Goal: Task Accomplishment & Management: Complete application form

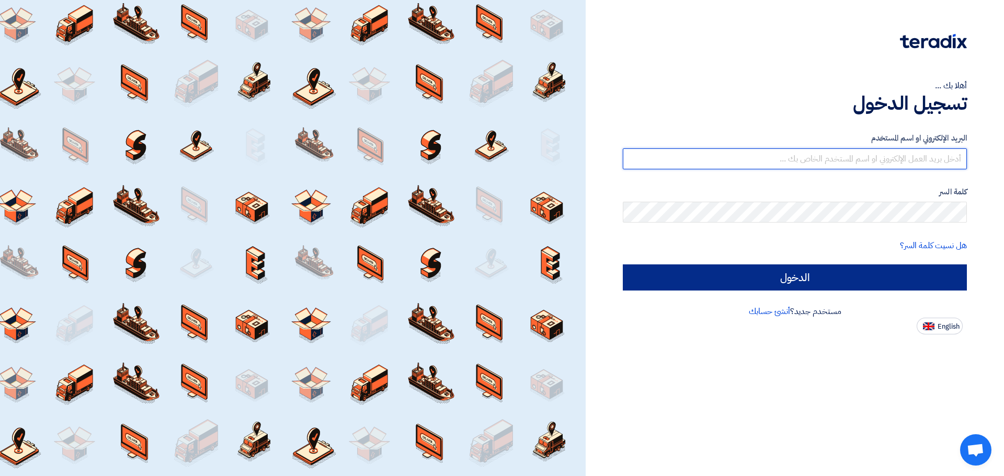
type input "[EMAIL_ADDRESS][DOMAIN_NAME]"
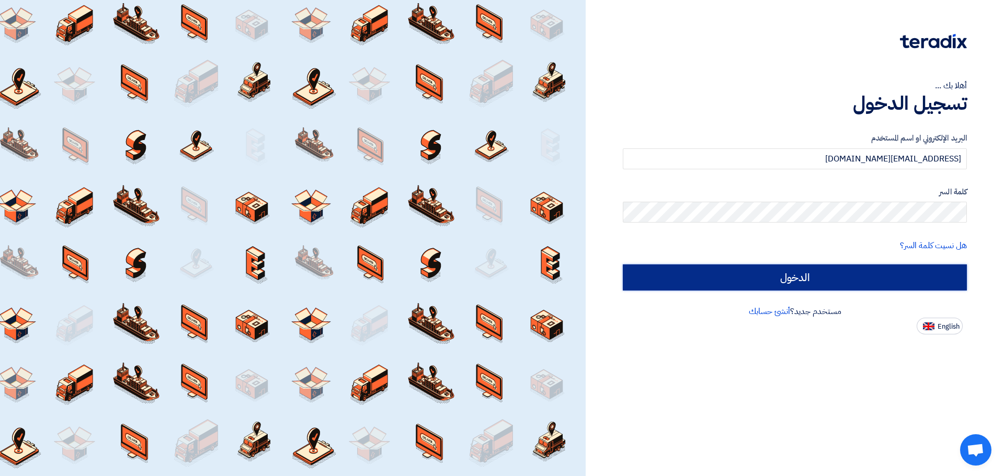
click at [891, 272] on input "الدخول" at bounding box center [795, 278] width 344 height 26
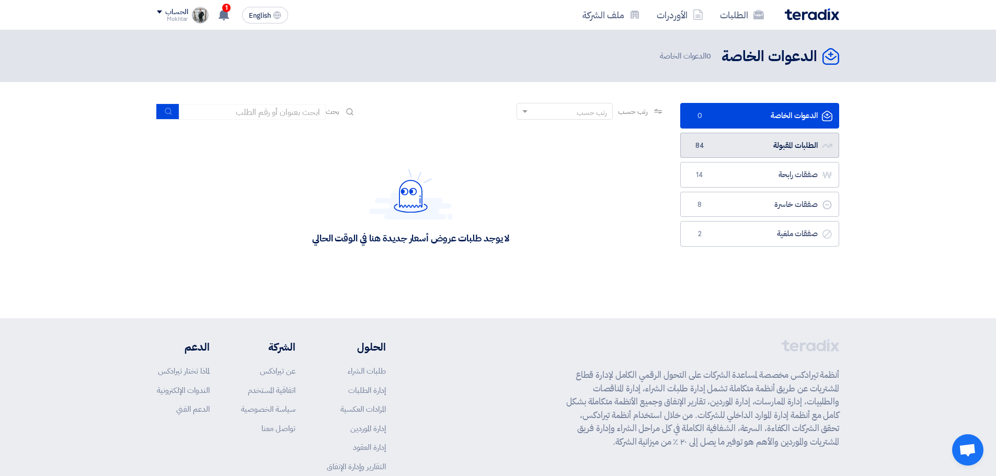
click at [758, 146] on link "الطلبات المقبولة الطلبات المقبولة 84" at bounding box center [759, 146] width 159 height 26
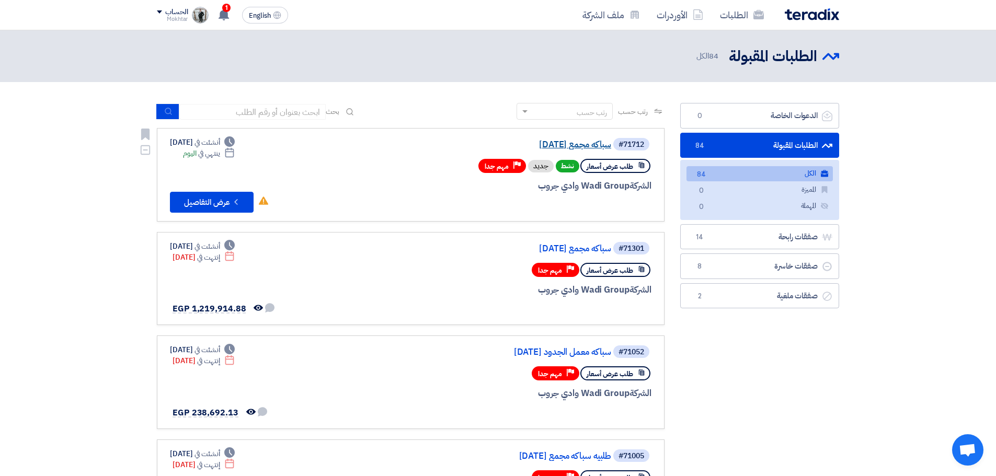
click at [593, 145] on link "سباكه مجمع [DATE]" at bounding box center [506, 144] width 209 height 9
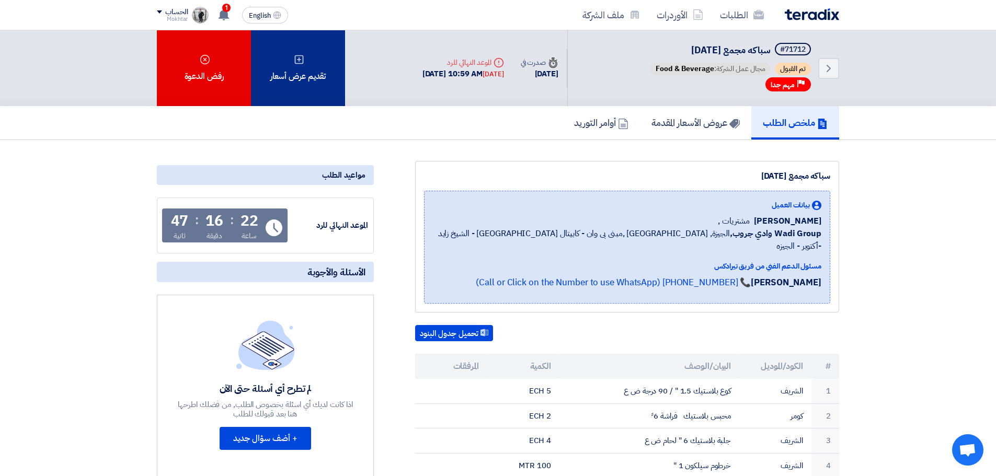
click at [304, 75] on div "تقديم عرض أسعار" at bounding box center [298, 68] width 94 height 76
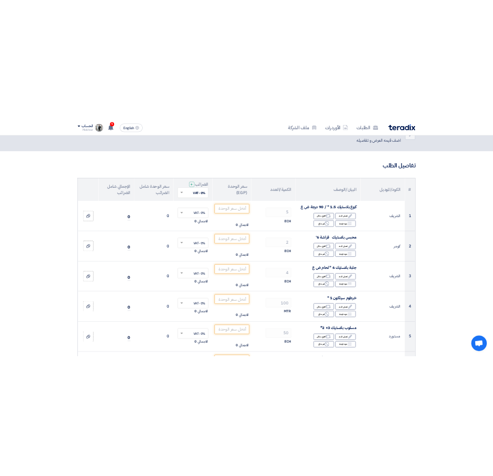
scroll to position [52, 0]
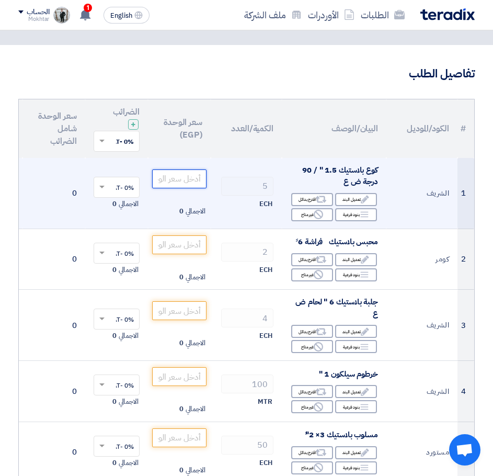
click at [189, 176] on input "number" at bounding box center [179, 178] width 54 height 19
paste input "40.6875"
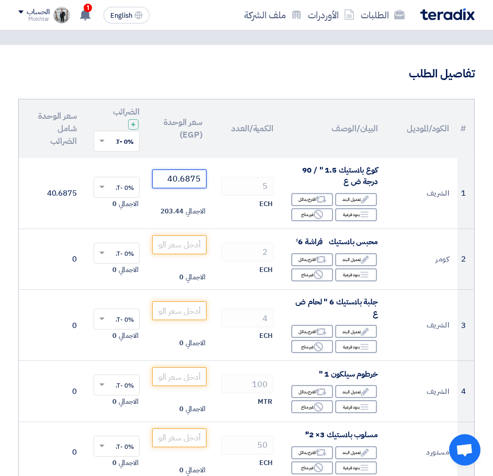
type input "40.6875"
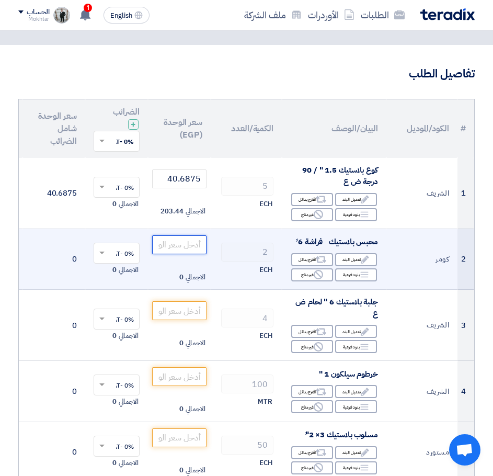
click at [184, 246] on input "number" at bounding box center [179, 244] width 54 height 19
paste input "6718.75"
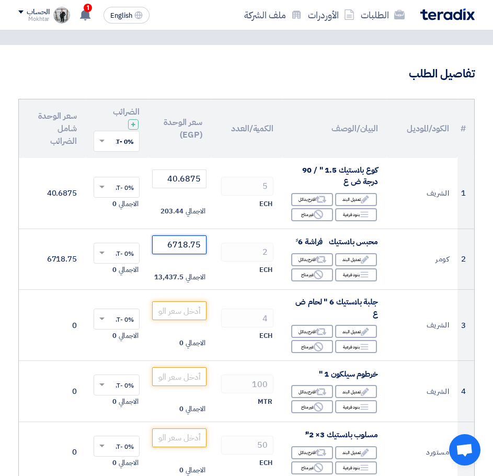
type input "6718.75"
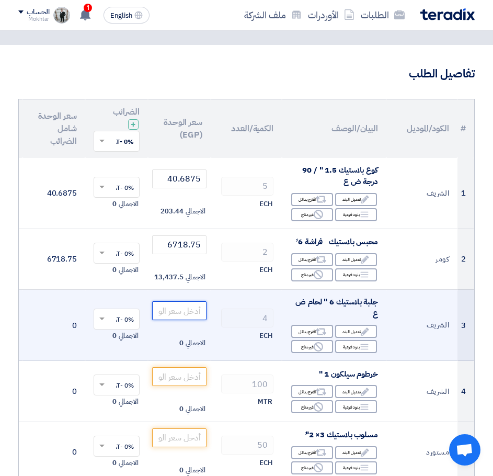
click at [195, 308] on input "number" at bounding box center [179, 310] width 54 height 19
paste input "365.3125"
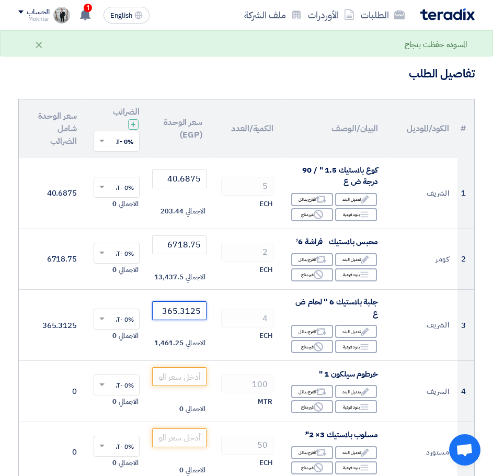
type input "365.3125"
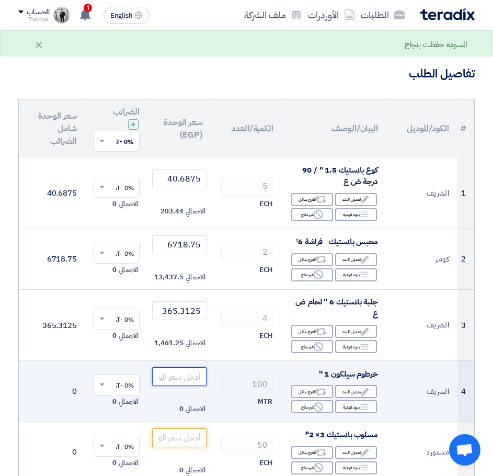
click at [186, 370] on input "number" at bounding box center [179, 376] width 54 height 19
paste input "80.5125"
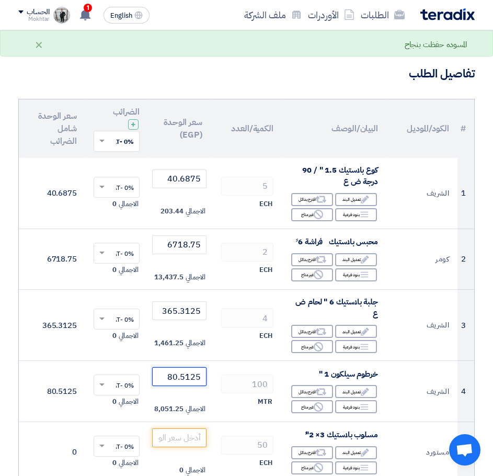
type input "80.5125"
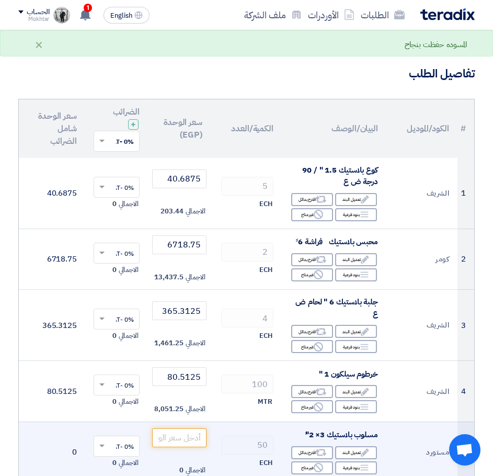
click at [167, 426] on td "الاجمالي 0" at bounding box center [179, 451] width 63 height 61
click at [178, 438] on input "number" at bounding box center [179, 437] width 54 height 19
paste input "102.6375"
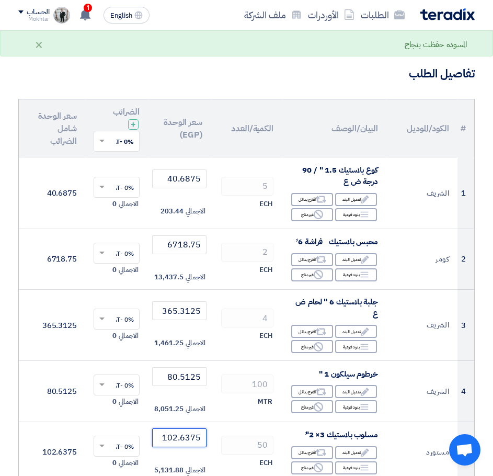
type input "102.6375"
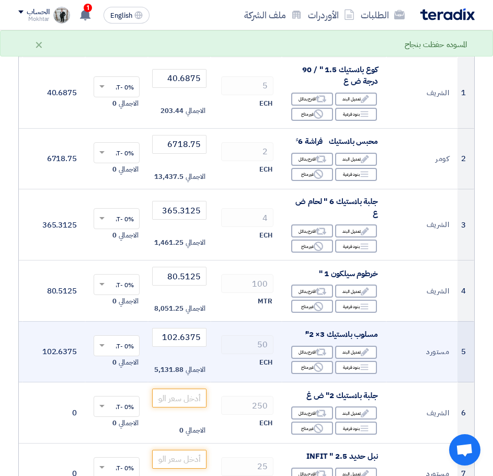
scroll to position [157, 0]
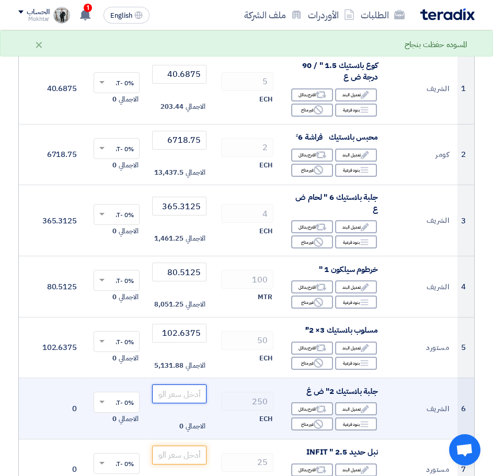
click at [191, 392] on input "number" at bounding box center [179, 393] width 54 height 19
paste input "46.1125"
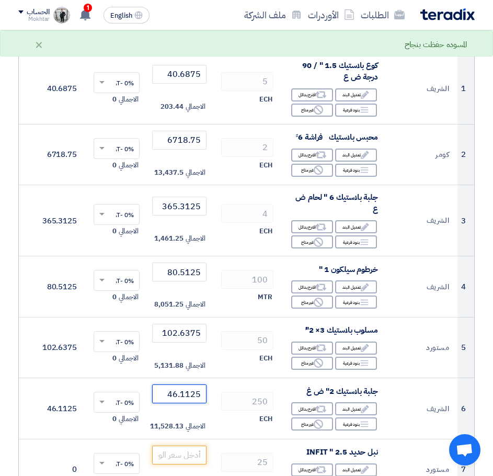
type input "46.1125"
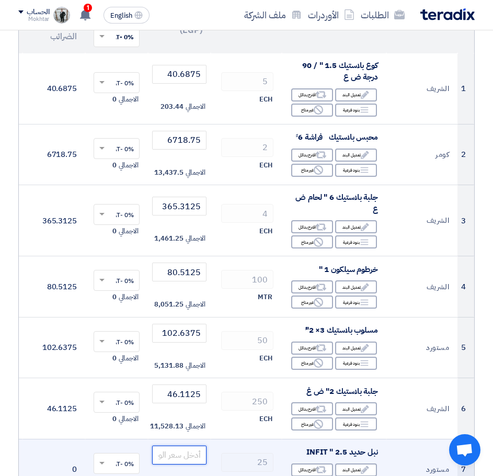
click at [180, 450] on input "number" at bounding box center [179, 454] width 54 height 19
paste input "137.8125"
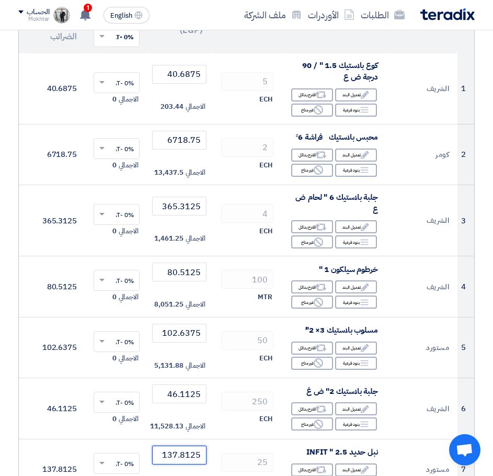
type input "137.8125"
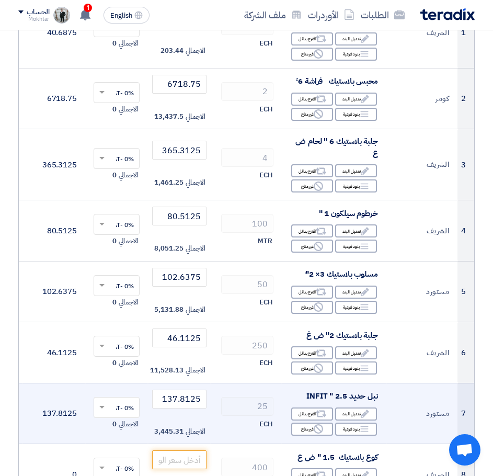
scroll to position [314, 0]
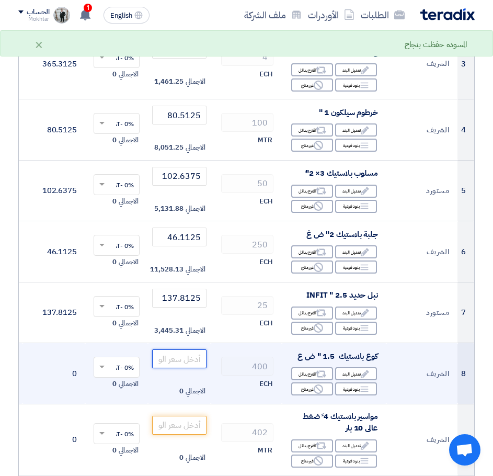
click at [197, 357] on input "number" at bounding box center [179, 358] width 54 height 19
paste input "40.6875"
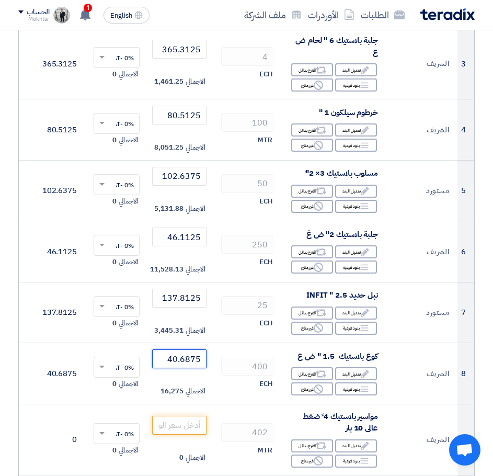
type input "40.6875"
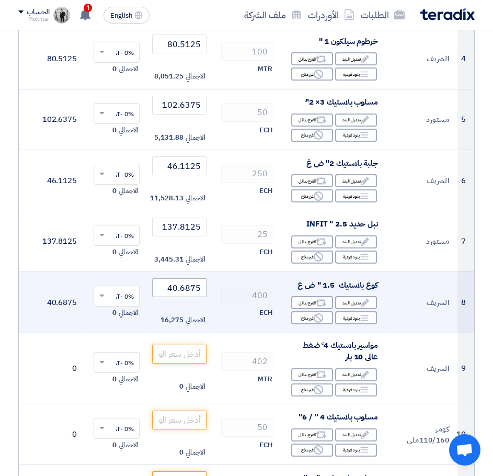
scroll to position [418, 0]
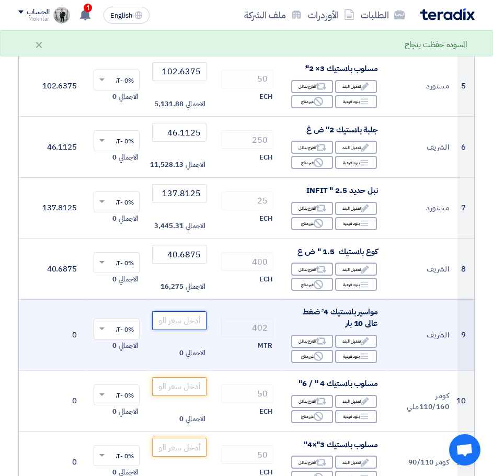
click at [193, 320] on input "number" at bounding box center [179, 320] width 54 height 19
paste input "205.8125"
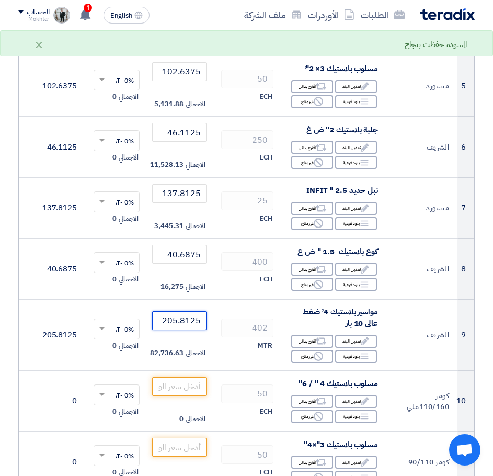
type input "205.8125"
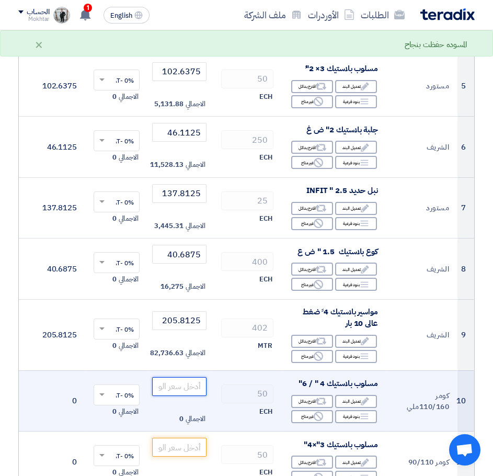
click at [182, 390] on input "number" at bounding box center [179, 386] width 54 height 19
paste input "472.65"
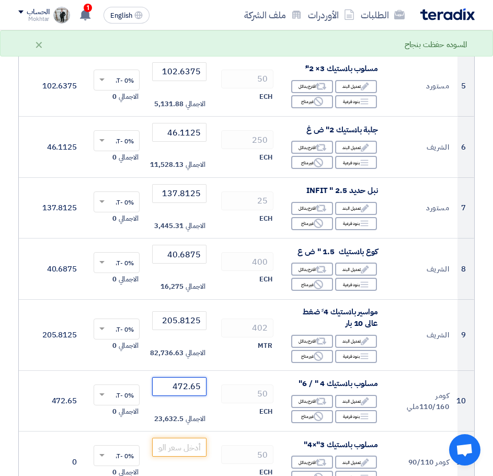
type input "472.65"
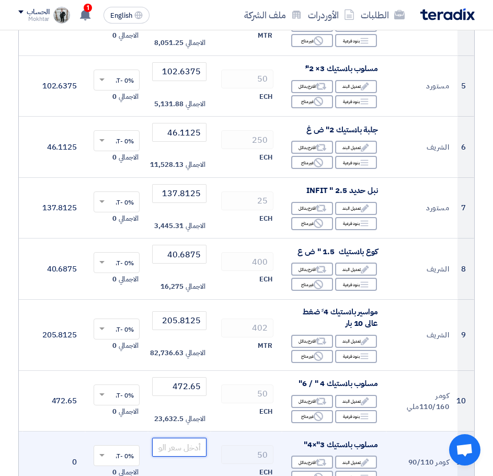
click at [193, 444] on input "number" at bounding box center [179, 447] width 54 height 19
paste input "158.7"
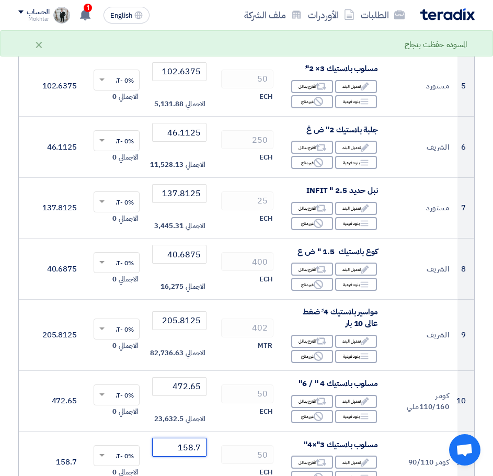
type input "158.7"
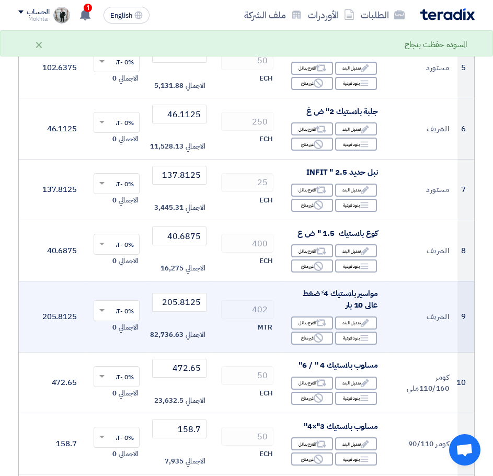
scroll to position [523, 0]
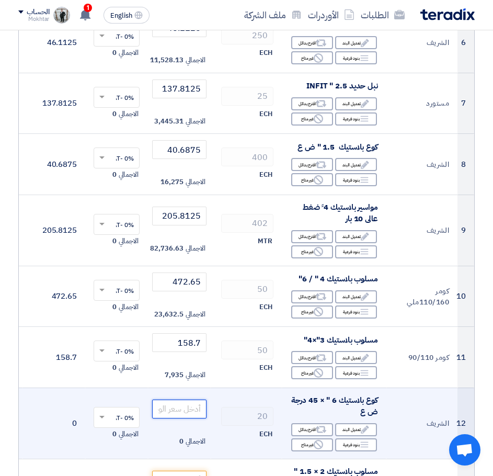
click at [189, 405] on input "number" at bounding box center [179, 408] width 54 height 19
paste input "448.525"
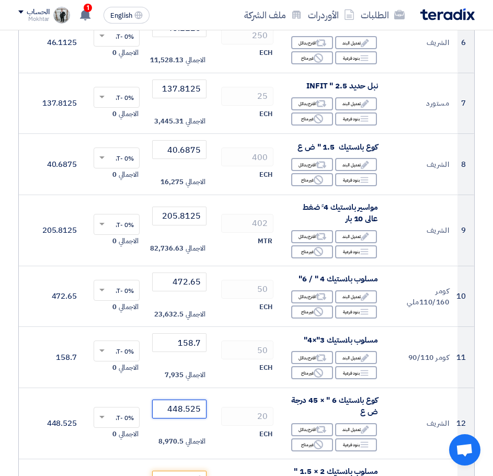
type input "448.525"
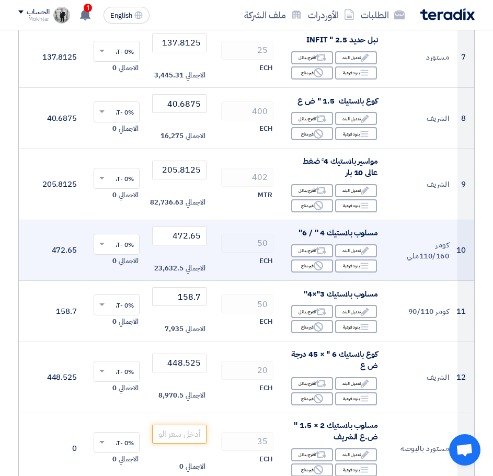
scroll to position [680, 0]
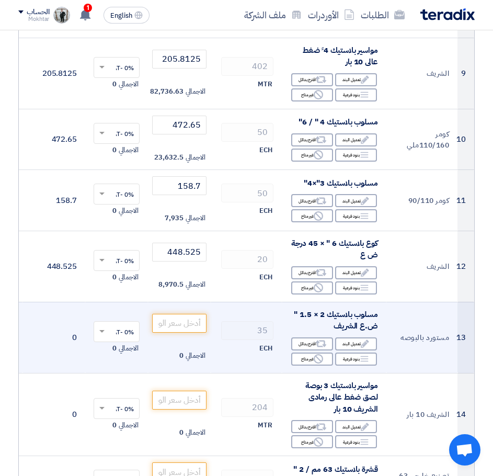
click at [190, 332] on td "الاجمالي 0" at bounding box center [179, 337] width 63 height 71
click at [193, 323] on input "number" at bounding box center [179, 323] width 54 height 19
paste input "37.1875"
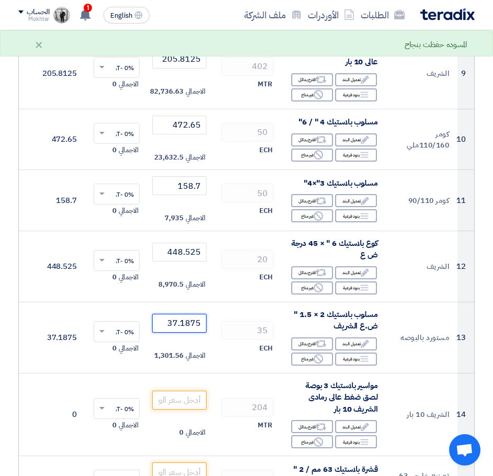
type input "37.1875"
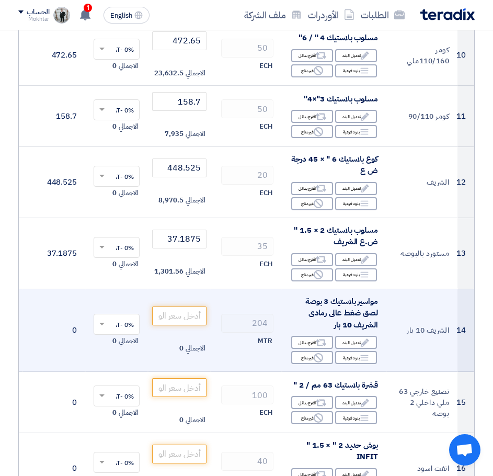
scroll to position [784, 0]
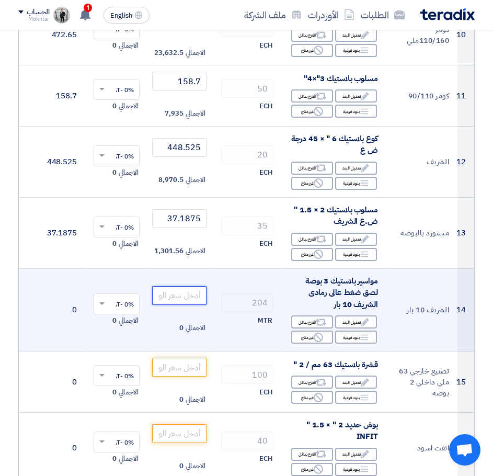
click at [181, 300] on input "number" at bounding box center [179, 295] width 54 height 19
paste input "137.8125"
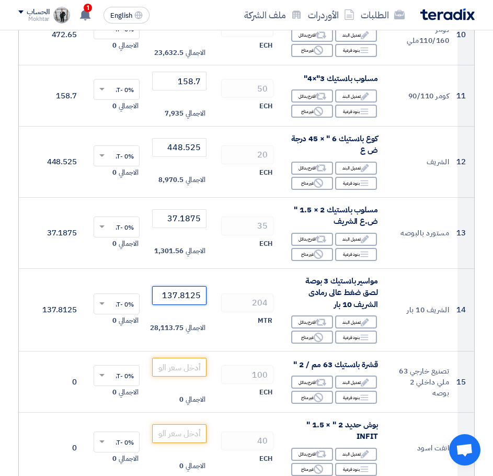
type input "137.8125"
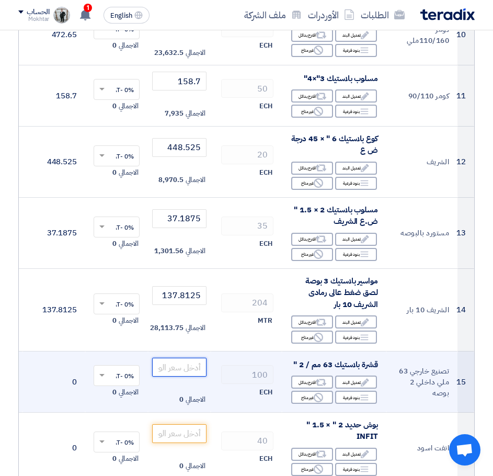
click at [189, 373] on input "number" at bounding box center [179, 367] width 54 height 19
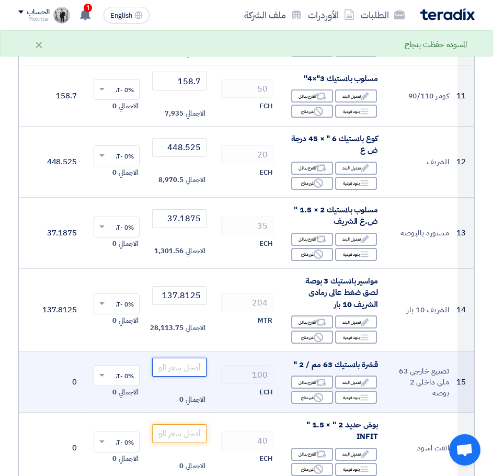
paste input "7.5"
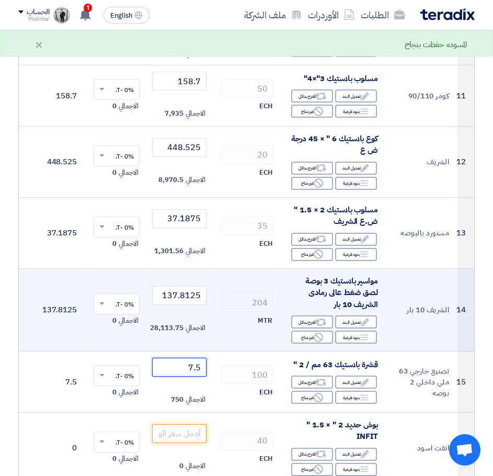
type input "7.5"
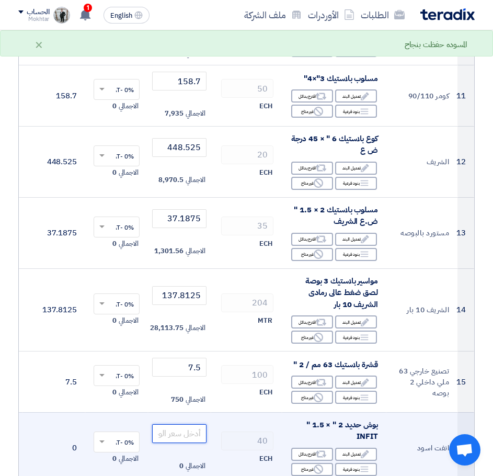
click at [192, 430] on input "number" at bounding box center [179, 433] width 54 height 19
paste input "56.25"
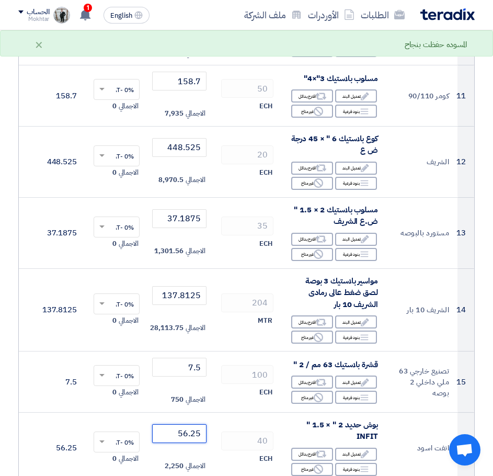
type input "56.25"
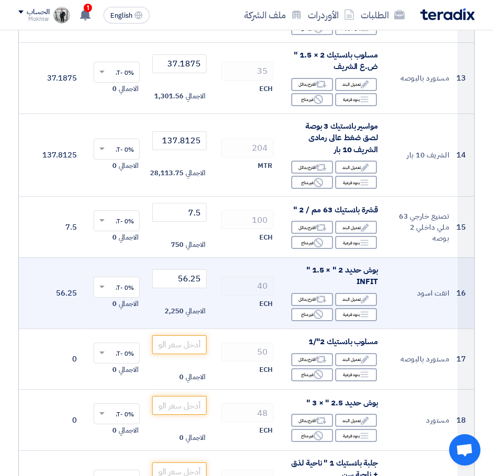
scroll to position [941, 0]
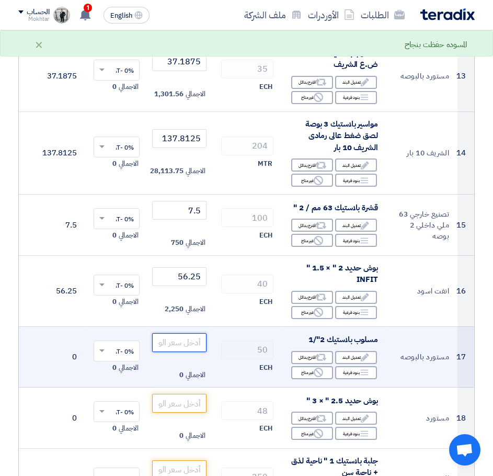
click at [194, 345] on input "number" at bounding box center [179, 342] width 54 height 19
paste input "37.1875"
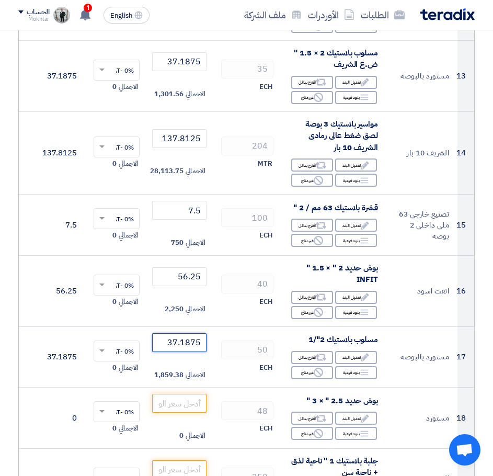
type input "37.1875"
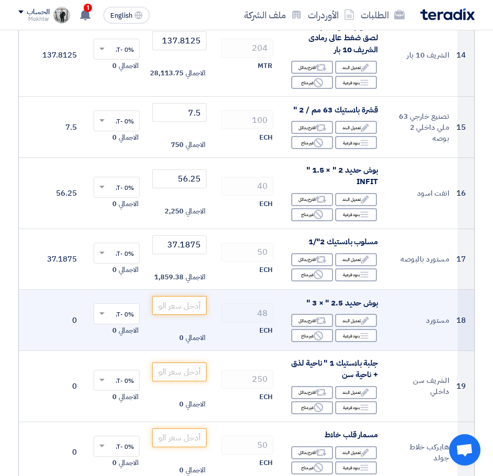
scroll to position [1045, 0]
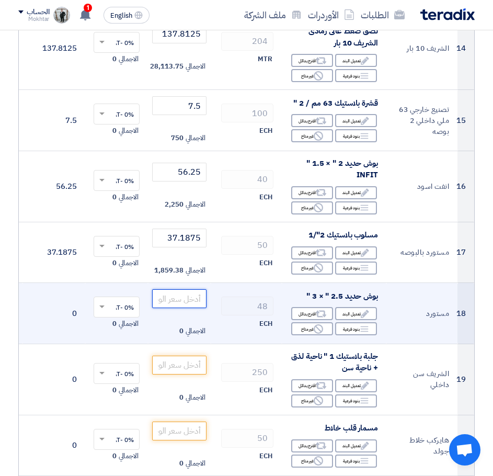
click at [190, 297] on input "number" at bounding box center [179, 298] width 54 height 19
paste input "164.0625"
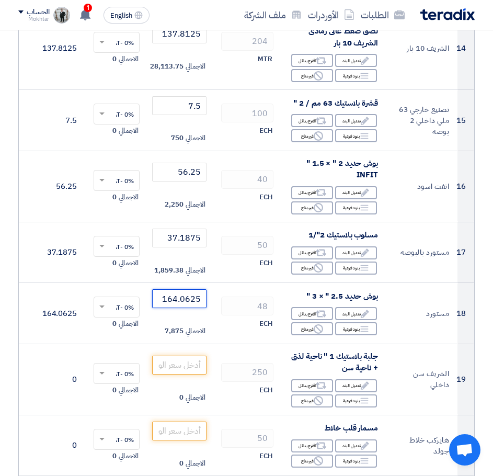
type input "164.0625"
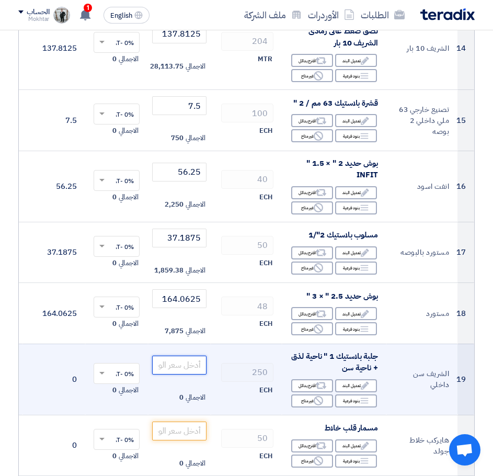
click at [201, 367] on input "number" at bounding box center [179, 364] width 54 height 19
paste input "9.6625"
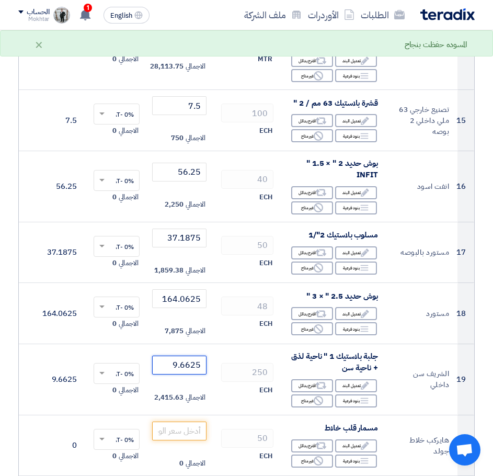
type input "9.6625"
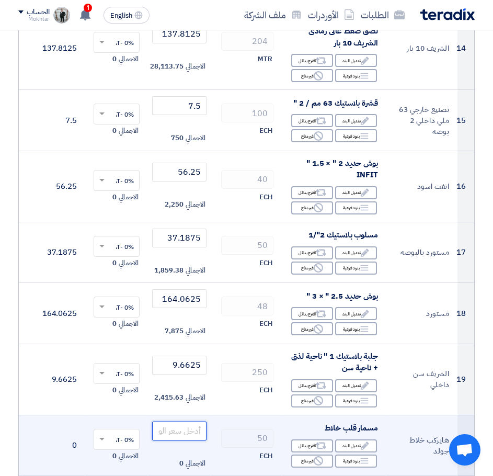
click at [198, 427] on input "number" at bounding box center [179, 430] width 54 height 19
paste input "1.5625"
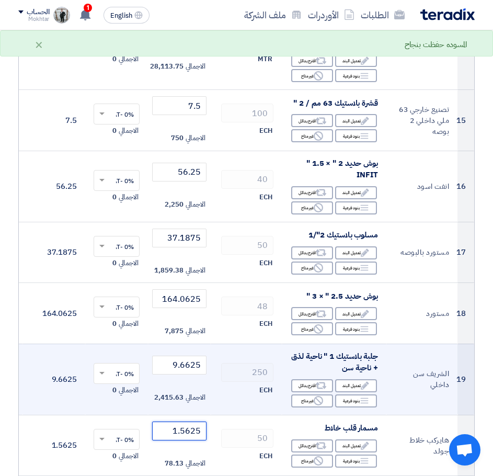
type input "1.5625"
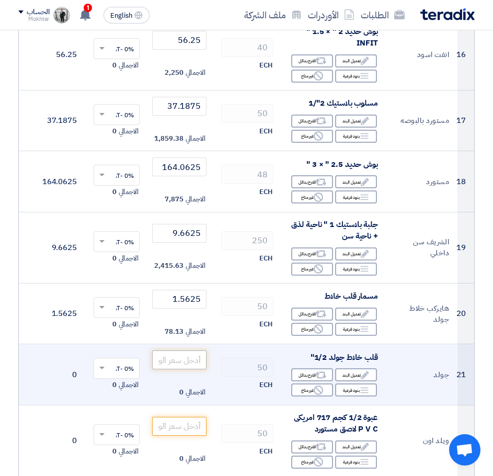
scroll to position [1202, 0]
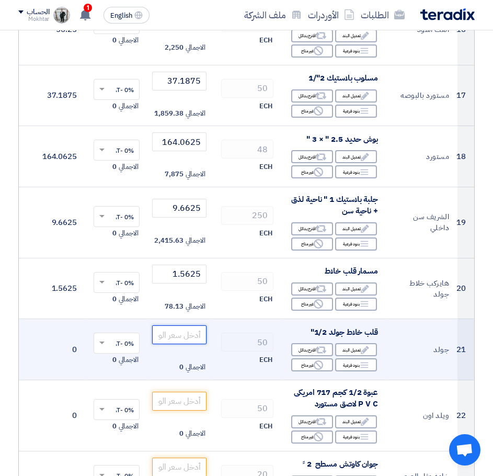
click at [190, 334] on input "number" at bounding box center [179, 334] width 54 height 19
paste input "47.5"
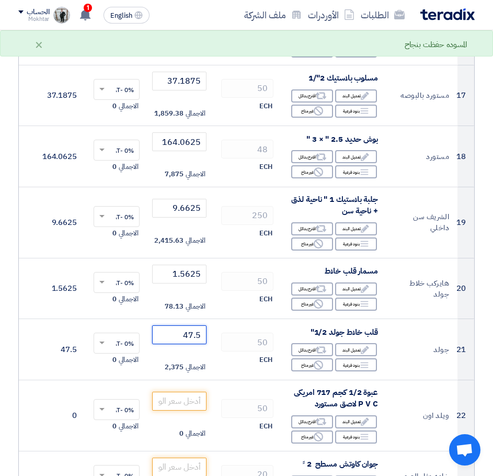
type input "47.5"
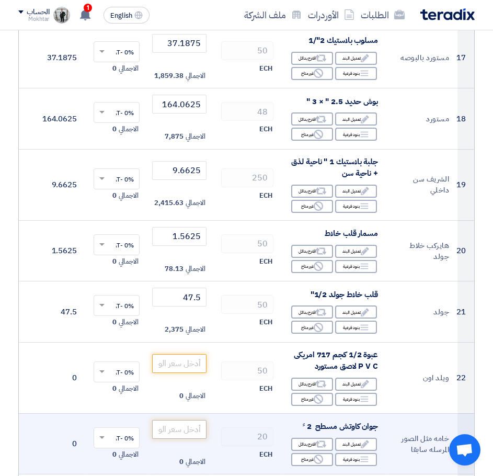
scroll to position [1307, 0]
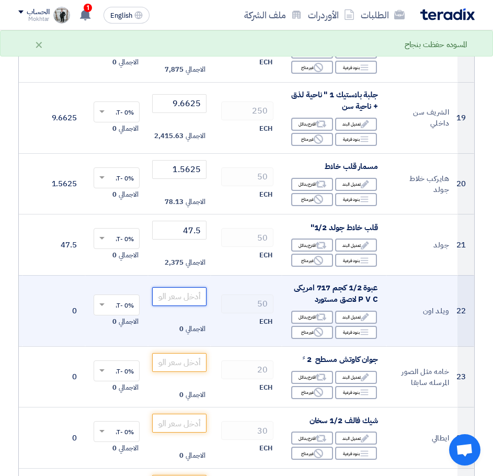
click at [188, 301] on input "number" at bounding box center [179, 296] width 54 height 19
paste input "440"
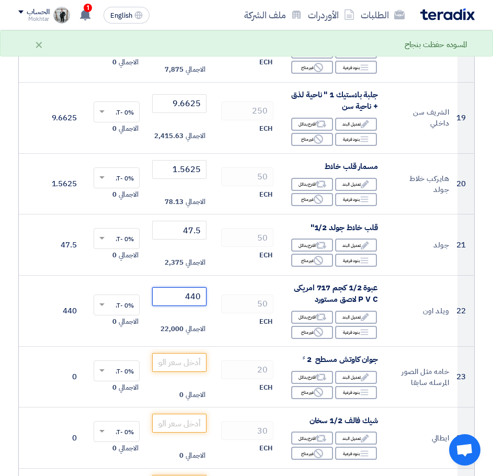
type input "440"
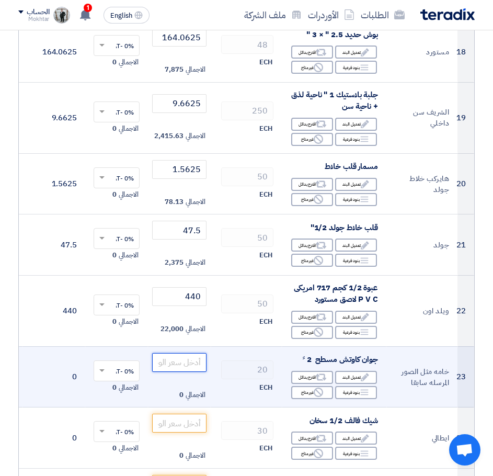
click at [198, 363] on input "number" at bounding box center [179, 362] width 54 height 19
paste input "16.25"
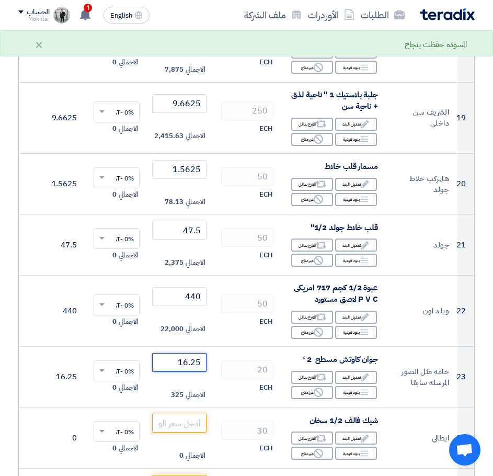
type input "16.25"
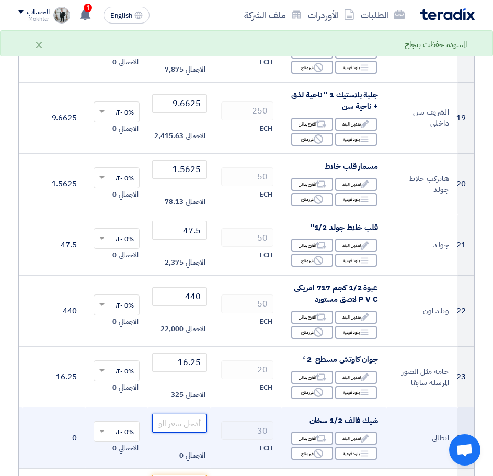
click at [183, 420] on input "number" at bounding box center [179, 422] width 54 height 19
paste input "118.75"
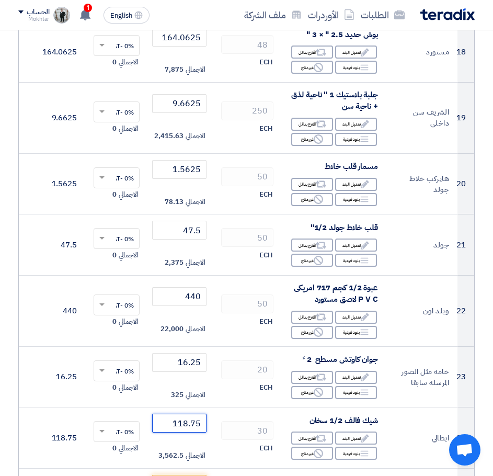
type input "118.75"
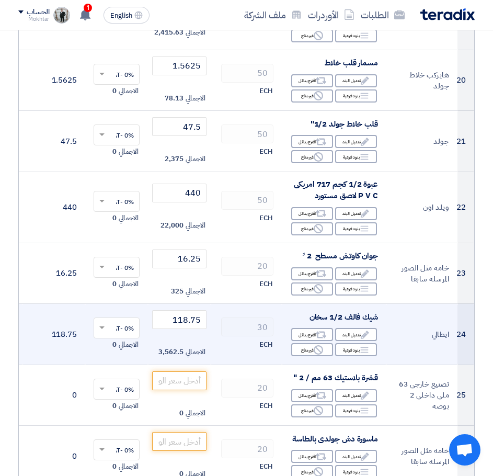
scroll to position [1411, 0]
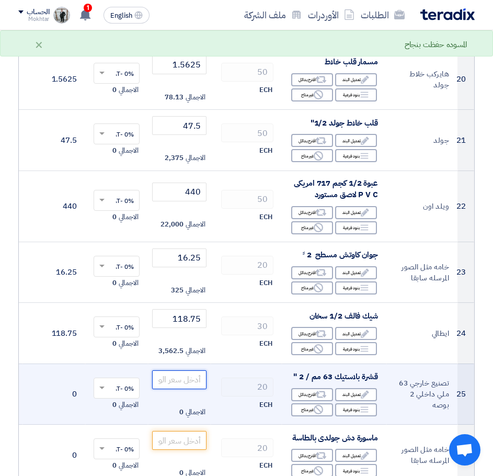
click at [186, 378] on input "number" at bounding box center [179, 379] width 54 height 19
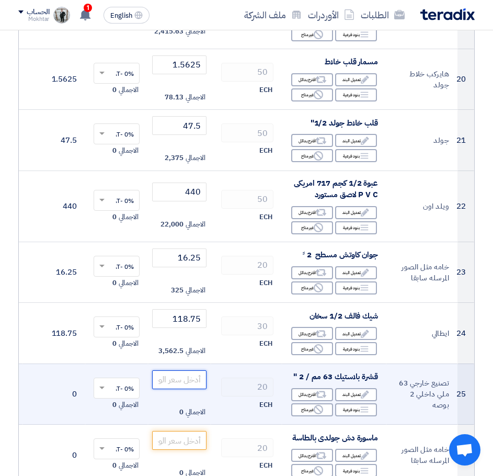
paste input "7.5"
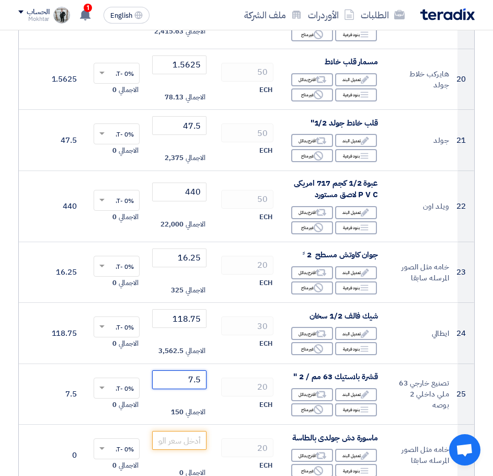
type input "7.5"
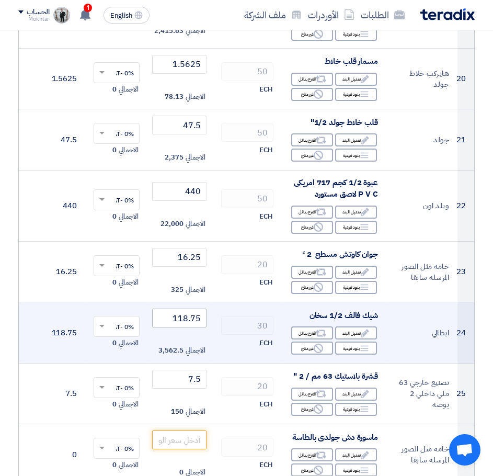
scroll to position [1464, 0]
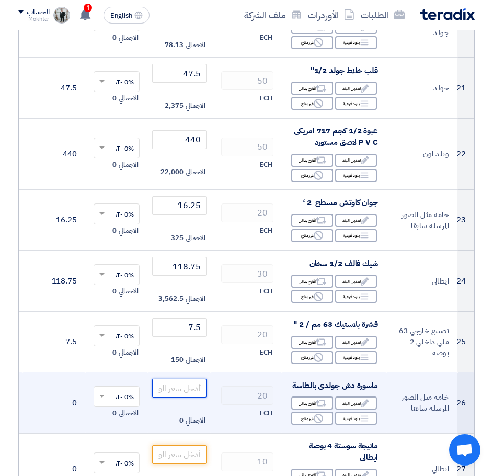
click at [193, 385] on input "number" at bounding box center [179, 387] width 54 height 19
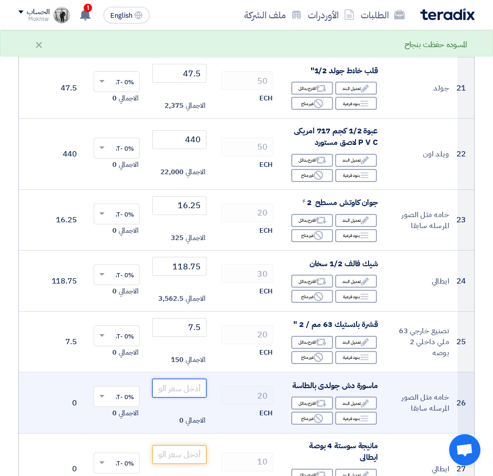
paste input "150"
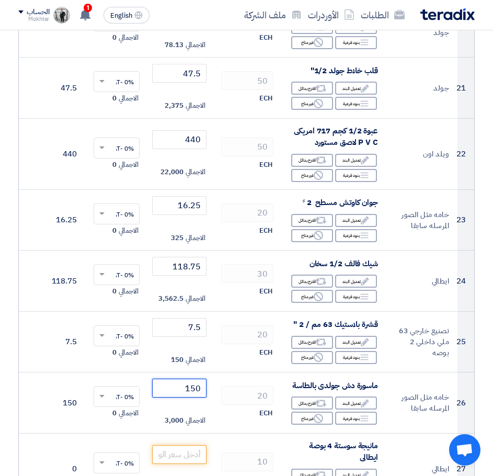
type input "150"
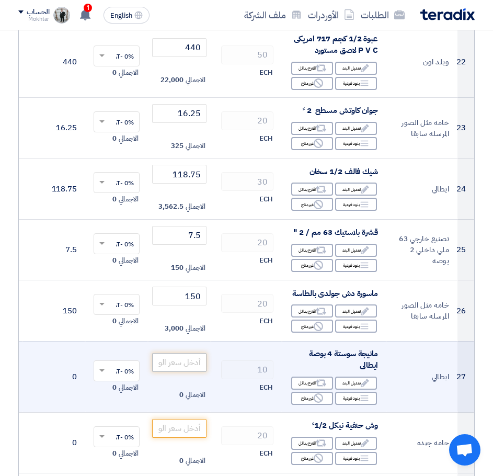
scroll to position [1568, 0]
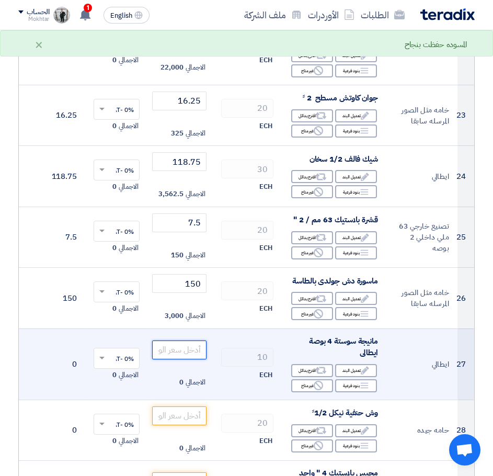
click at [175, 354] on input "number" at bounding box center [179, 349] width 54 height 19
paste input "68.75"
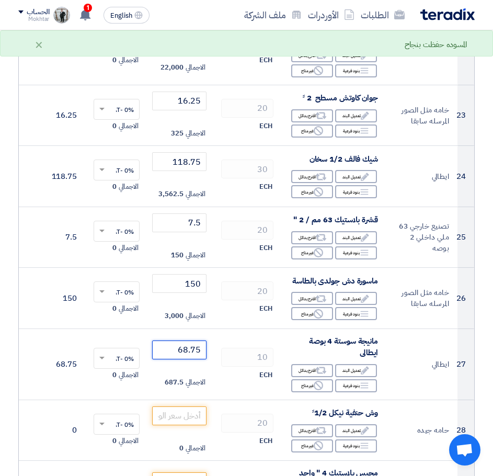
type input "68.75"
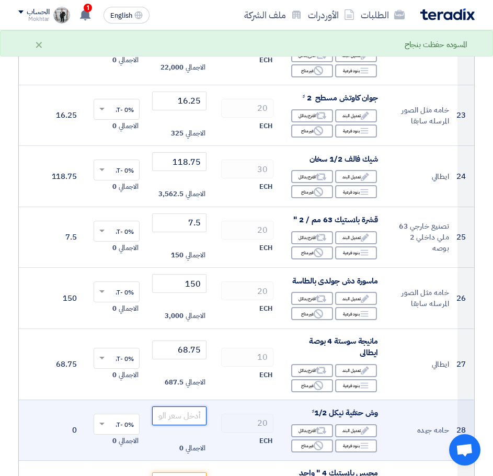
click at [199, 416] on input "number" at bounding box center [179, 415] width 54 height 19
paste input "7"
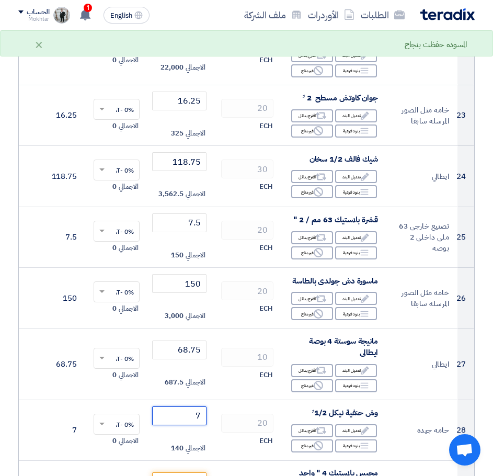
type input "7"
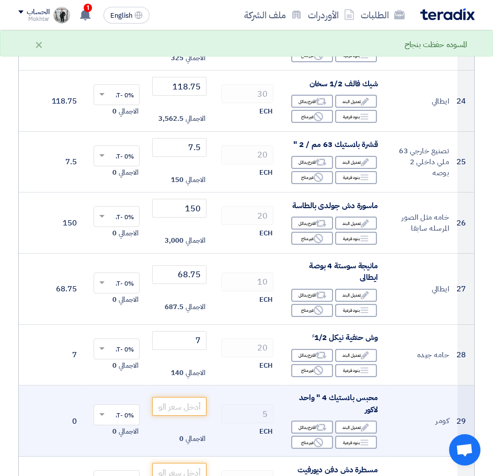
scroll to position [1673, 0]
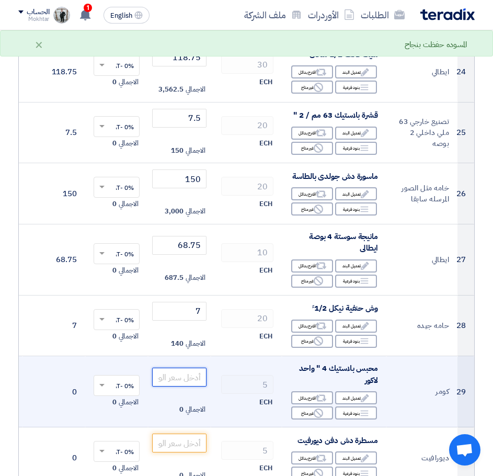
click at [189, 385] on input "number" at bounding box center [179, 376] width 54 height 19
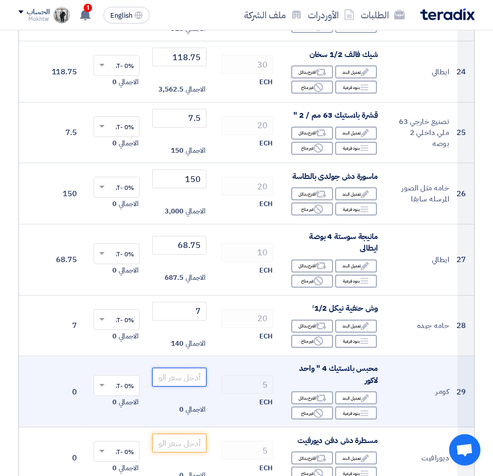
paste input "2969.5875"
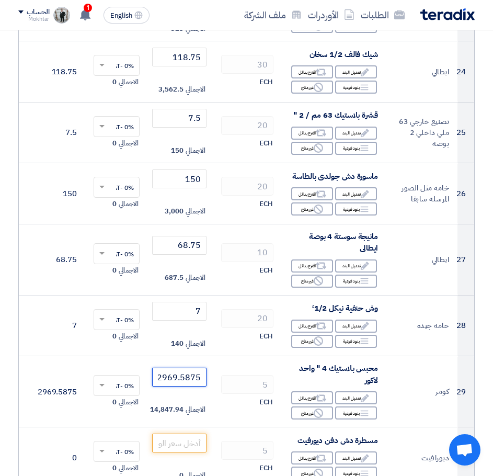
type input "2969.5875"
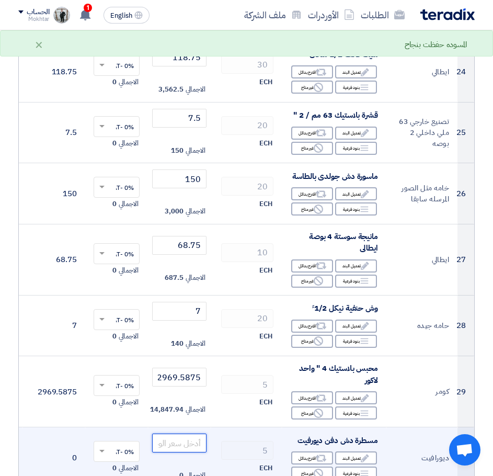
click at [182, 441] on input "number" at bounding box center [179, 442] width 54 height 19
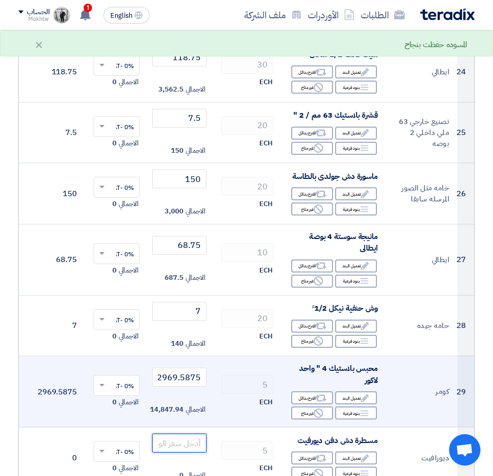
paste input "1200"
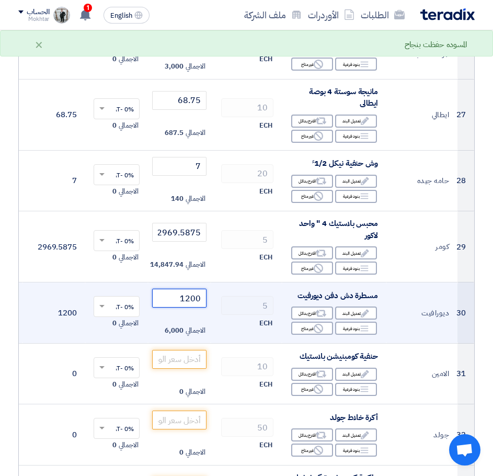
scroll to position [1830, 0]
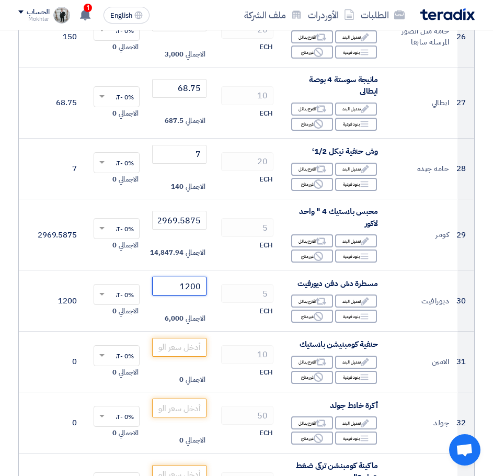
type input "1200"
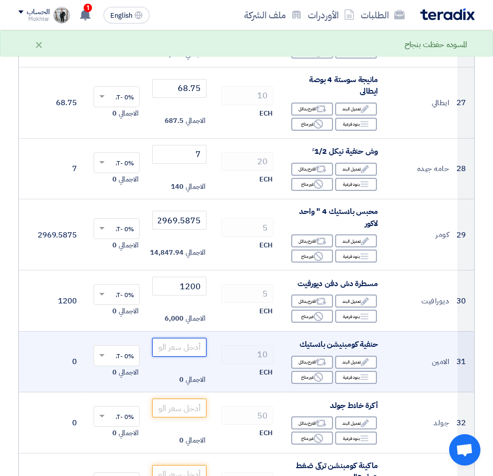
click at [199, 339] on input "number" at bounding box center [179, 347] width 54 height 19
paste input "75"
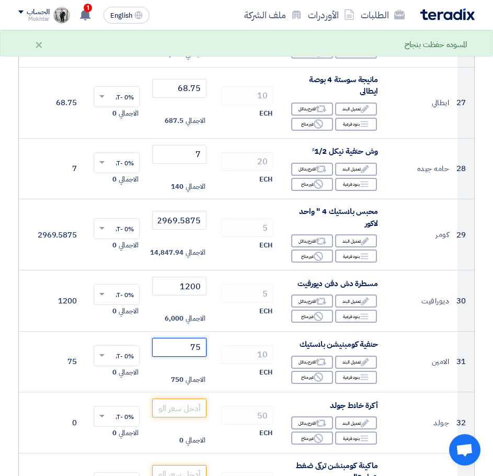
type input "75"
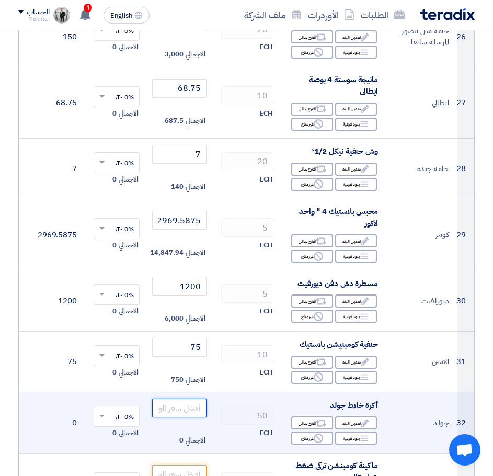
click at [172, 404] on input "number" at bounding box center [179, 407] width 54 height 19
paste input "35"
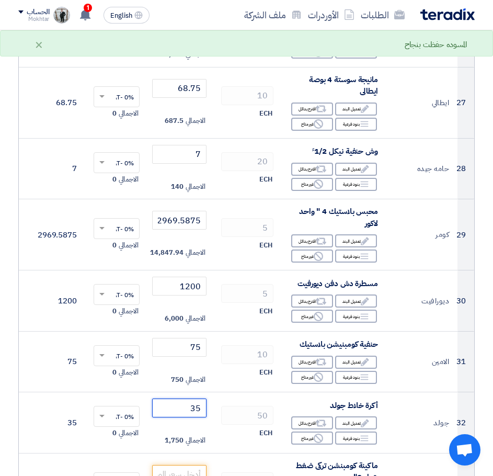
type input "35"
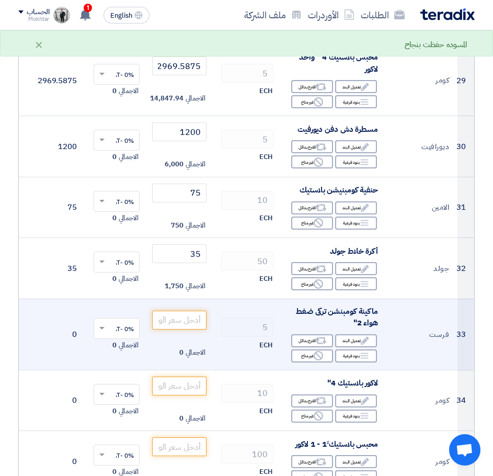
scroll to position [1986, 0]
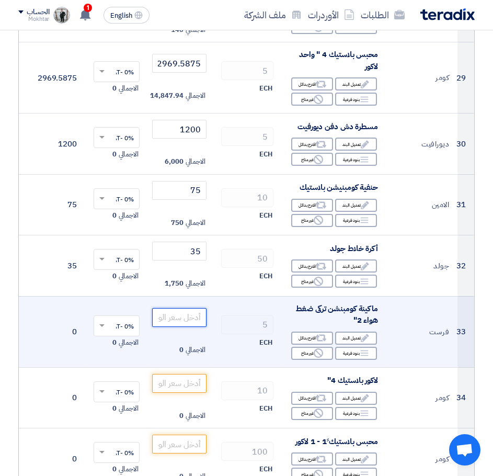
click at [190, 321] on input "number" at bounding box center [179, 317] width 54 height 19
paste input "218.75"
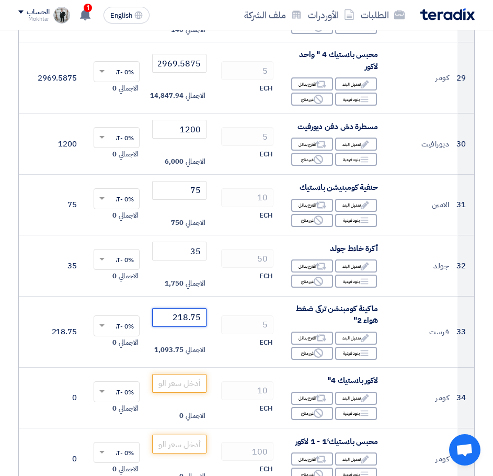
type input "218.75"
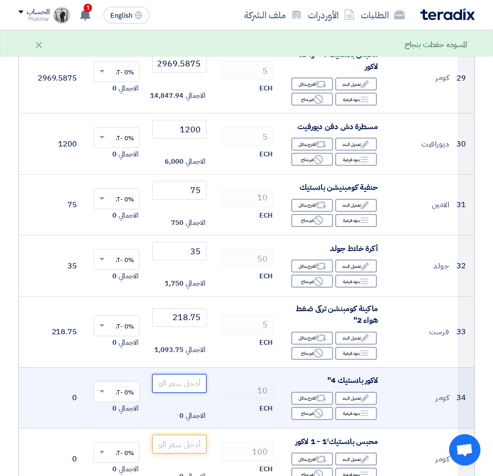
click at [183, 384] on input "number" at bounding box center [179, 383] width 54 height 19
paste input "707.25"
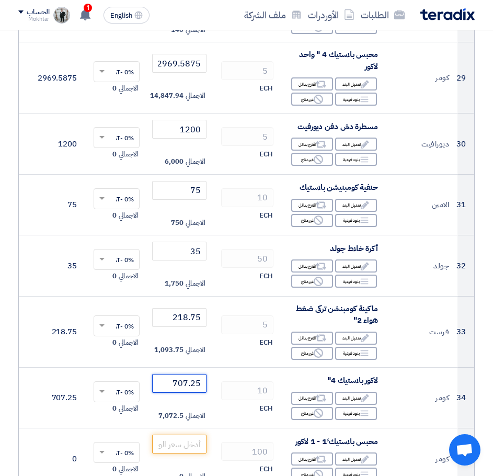
type input "707.25"
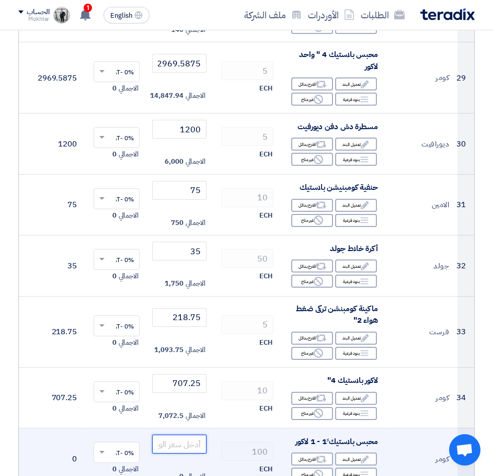
click at [184, 439] on input "number" at bounding box center [179, 443] width 54 height 19
paste input "212.625"
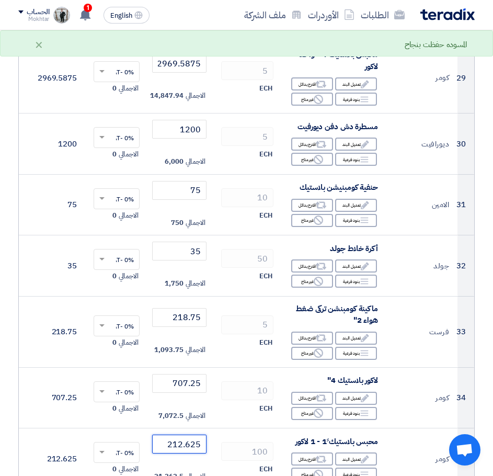
type input "212.625"
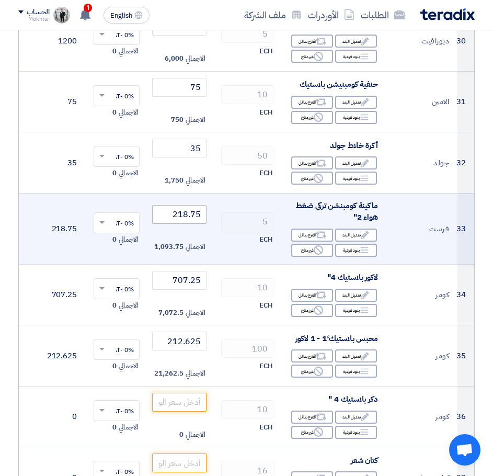
scroll to position [2091, 0]
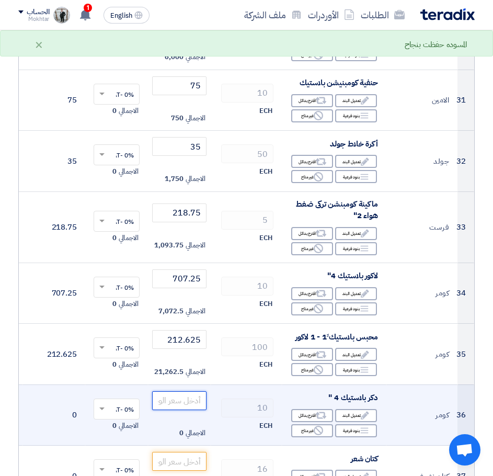
click at [189, 399] on input "number" at bounding box center [179, 400] width 54 height 19
paste input "218.6625"
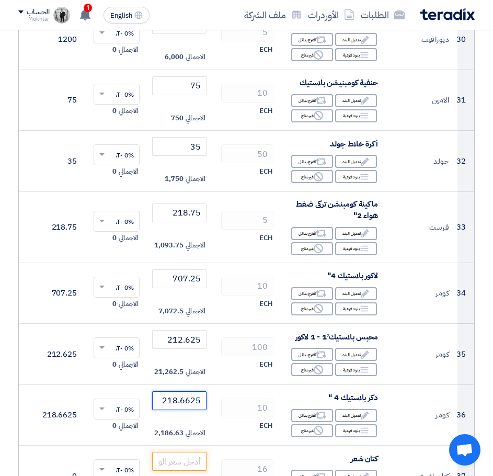
type input "218.6625"
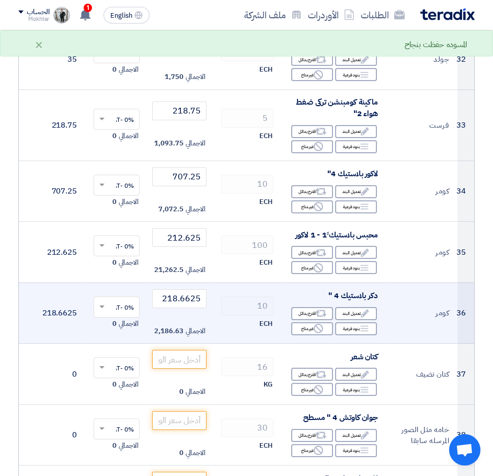
scroll to position [2195, 0]
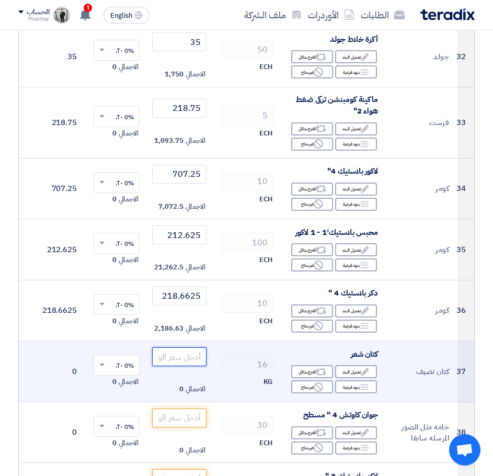
click at [200, 348] on input "number" at bounding box center [179, 356] width 54 height 19
paste input "285"
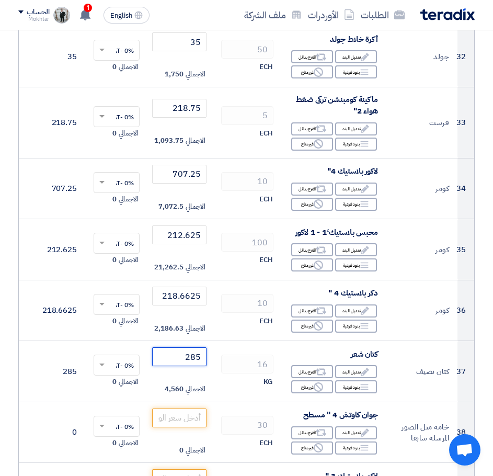
type input "285"
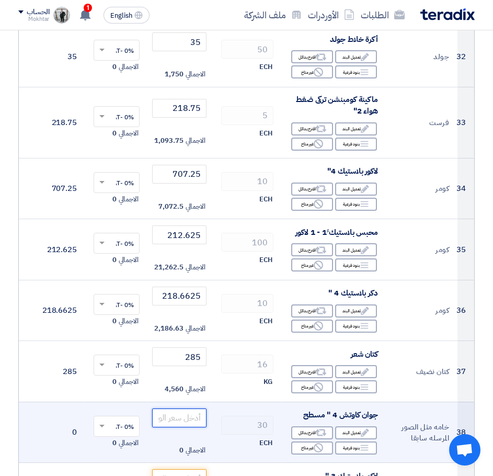
click at [200, 418] on input "number" at bounding box center [179, 417] width 54 height 19
paste input "18.75"
type input "18.75"
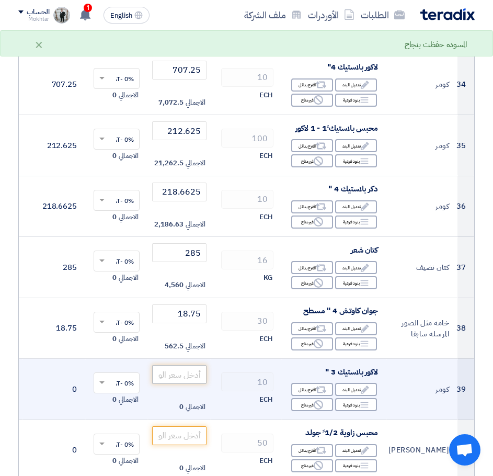
scroll to position [2300, 0]
click at [190, 373] on input "number" at bounding box center [179, 373] width 54 height 19
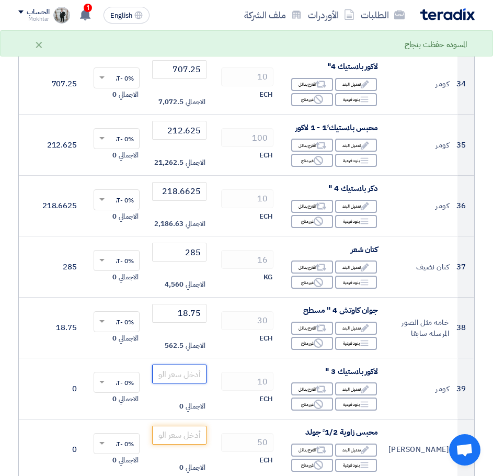
paste input "460.1625"
type input "460.1625"
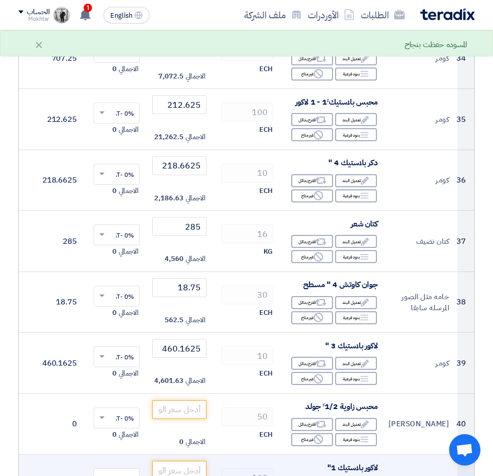
scroll to position [2405, 0]
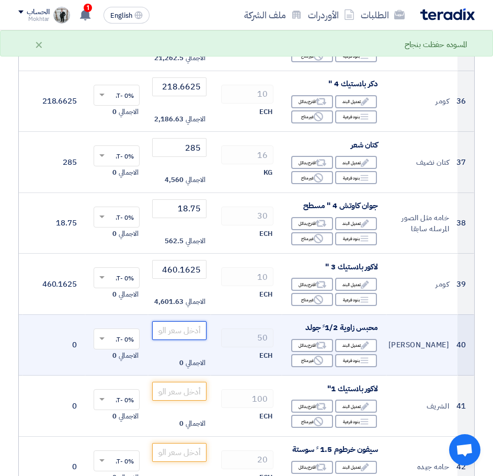
click at [191, 328] on input "number" at bounding box center [179, 330] width 54 height 19
paste input "356.25"
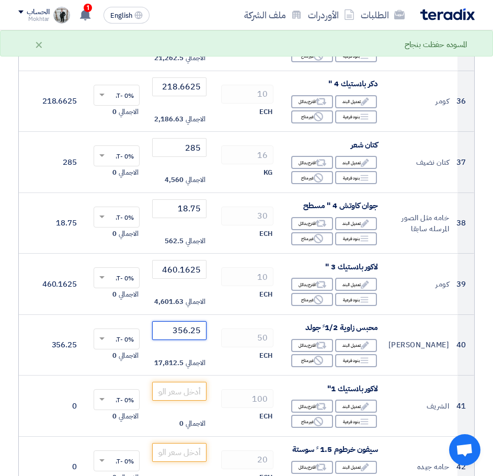
type input "356.25"
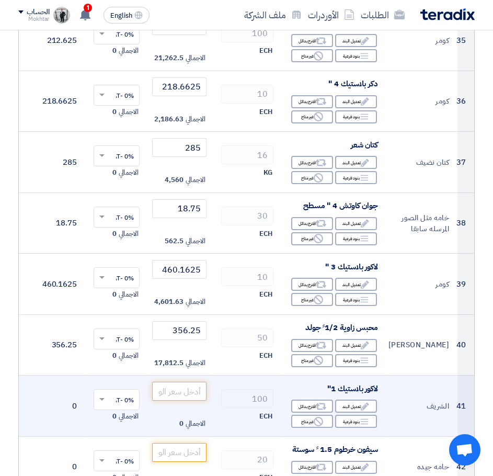
drag, startPoint x: 194, startPoint y: 401, endPoint x: 189, endPoint y: 392, distance: 10.8
click at [193, 398] on td "الاجمالي 0" at bounding box center [179, 405] width 63 height 61
click at [189, 392] on input "number" at bounding box center [179, 391] width 54 height 19
paste input "40.65"
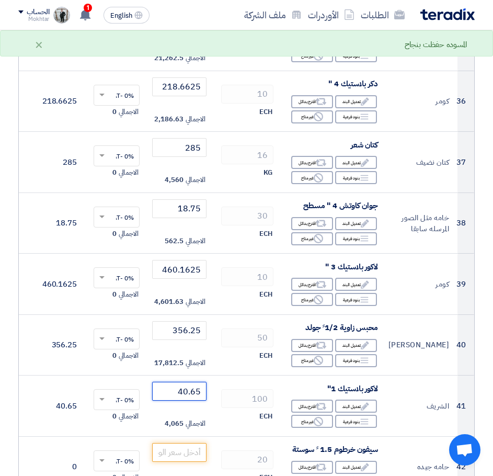
type input "40.65"
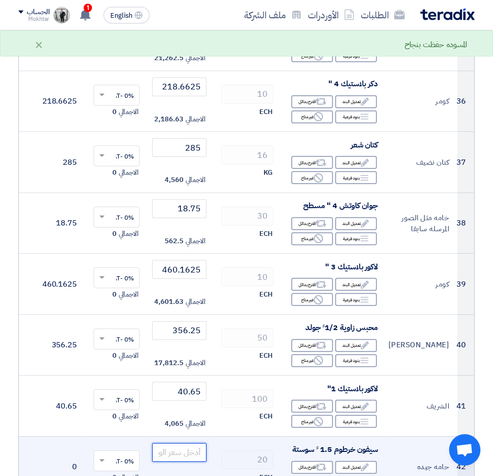
click at [182, 449] on input "number" at bounding box center [179, 452] width 54 height 19
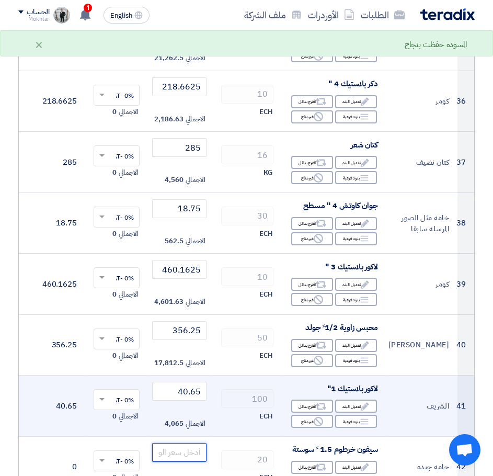
paste input "31.25"
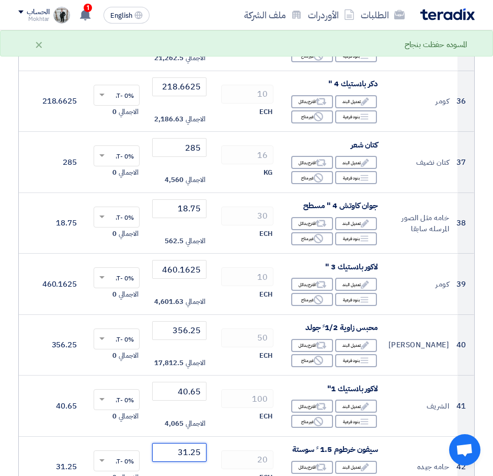
type input "31.25"
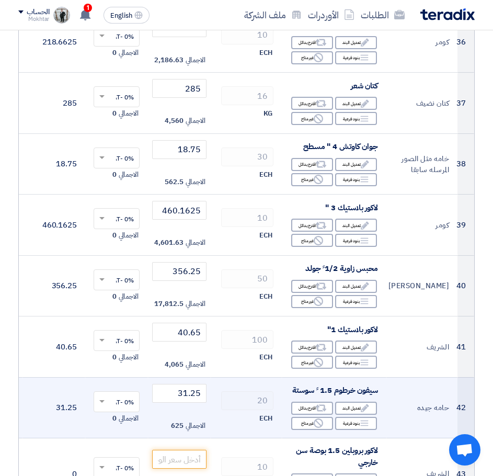
scroll to position [2509, 0]
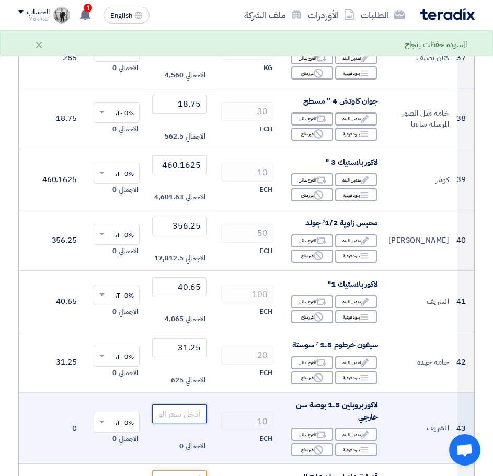
click at [177, 416] on input "number" at bounding box center [179, 413] width 54 height 19
paste input "790.7"
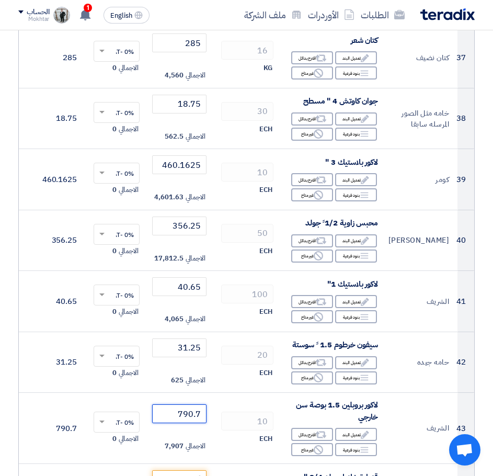
type input "790.7"
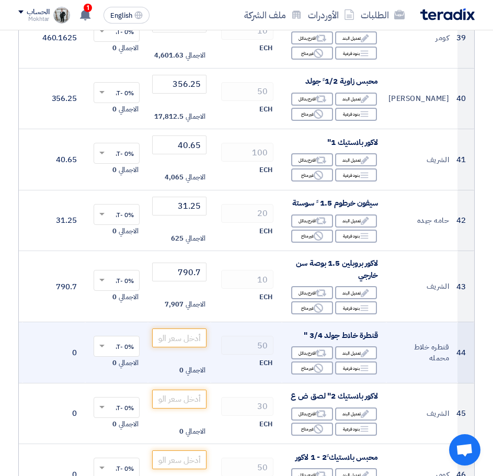
scroll to position [2666, 0]
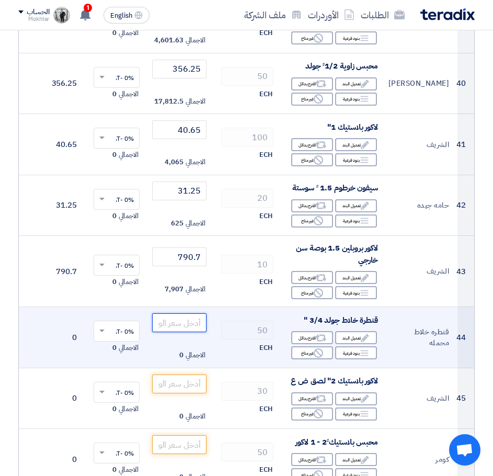
click at [185, 326] on input "number" at bounding box center [179, 322] width 54 height 19
paste input "41.25"
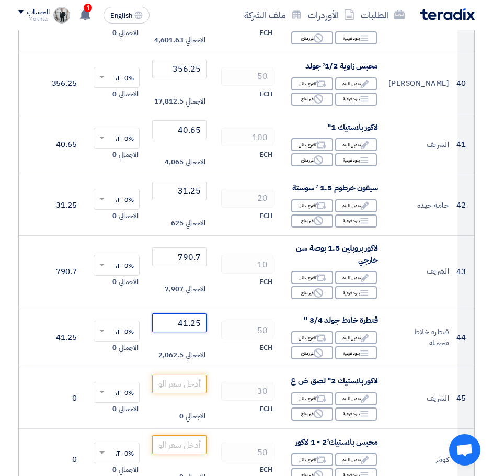
type input "41.25"
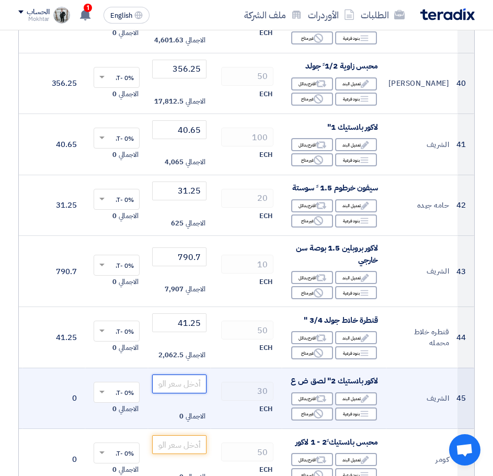
click at [196, 393] on input "number" at bounding box center [179, 383] width 54 height 19
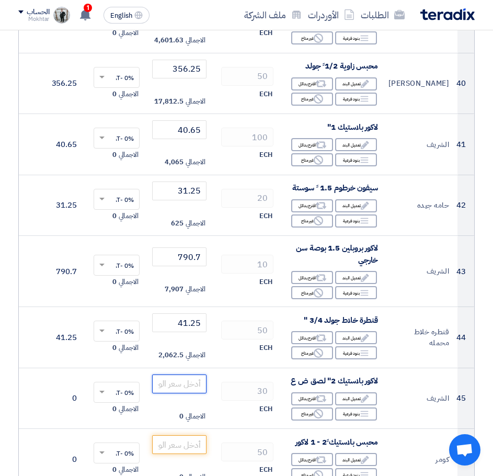
paste input "113.8625"
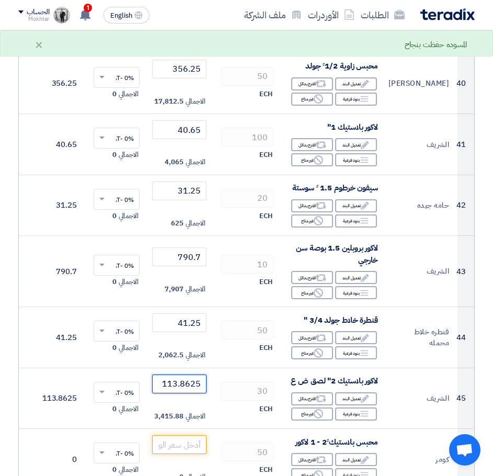
type input "113.8625"
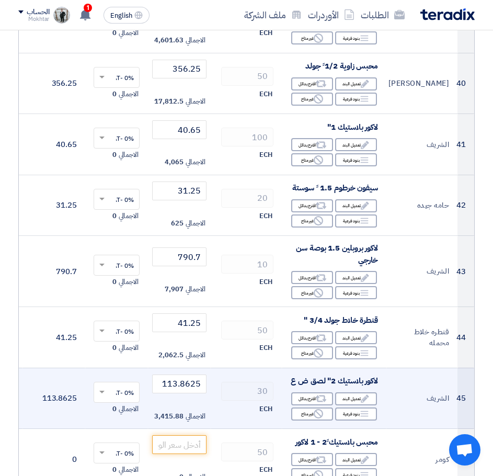
scroll to position [2770, 0]
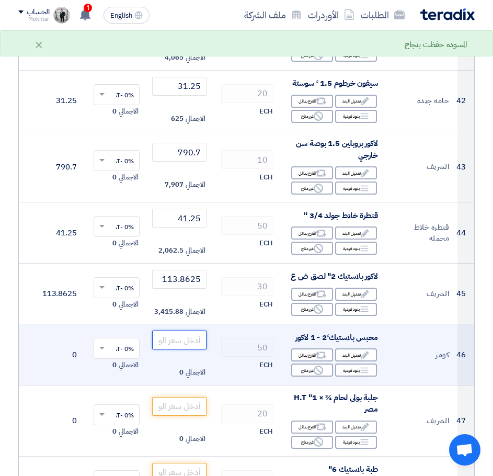
click at [182, 349] on input "number" at bounding box center [179, 339] width 54 height 19
paste input "705.1125"
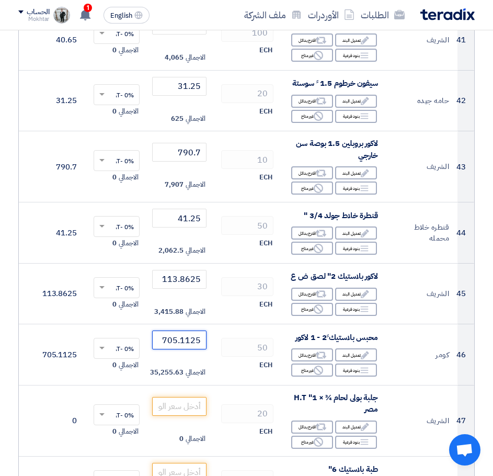
type input "705.1125"
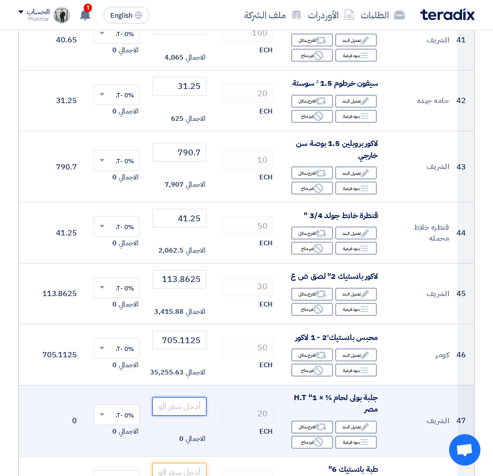
click at [183, 416] on input "number" at bounding box center [179, 406] width 54 height 19
paste input "22.95"
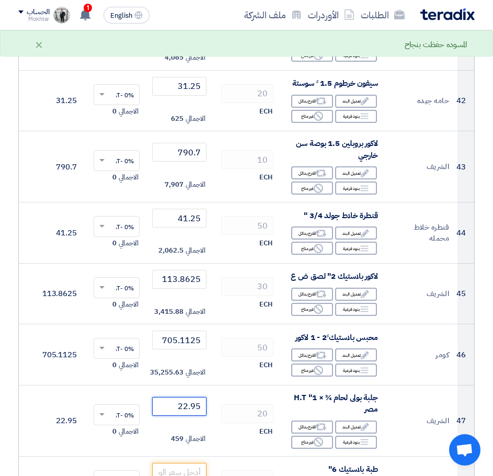
type input "22.95"
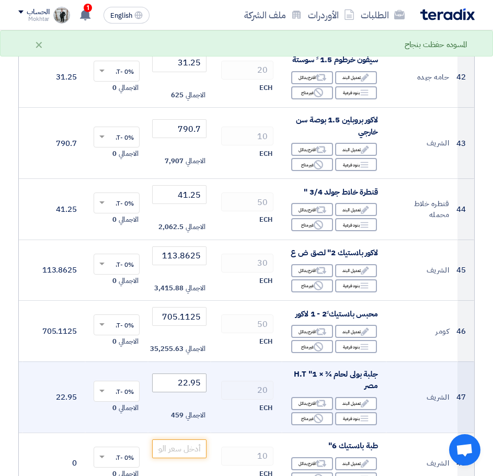
scroll to position [2875, 0]
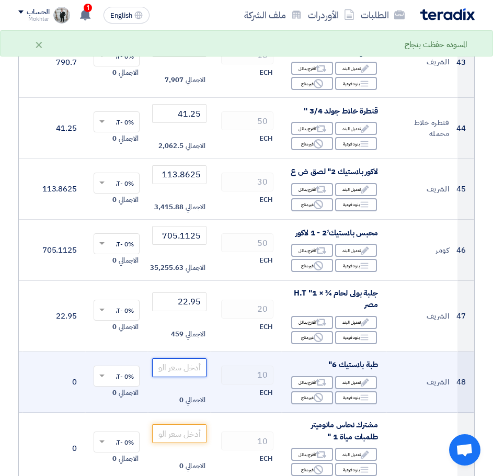
click at [197, 374] on input "number" at bounding box center [179, 367] width 54 height 19
paste input "288.575"
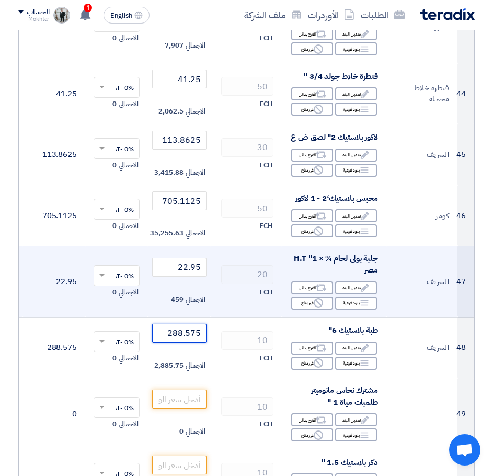
scroll to position [2980, 0]
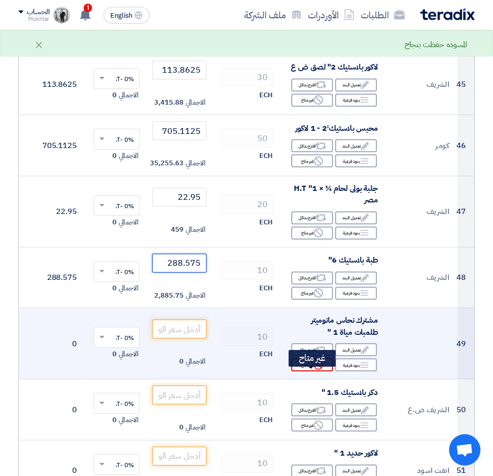
type input "288.575"
click at [308, 371] on div "Reject غير متاح" at bounding box center [312, 364] width 42 height 13
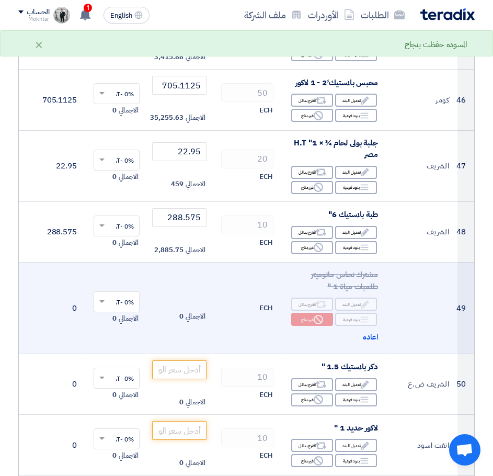
scroll to position [3032, 0]
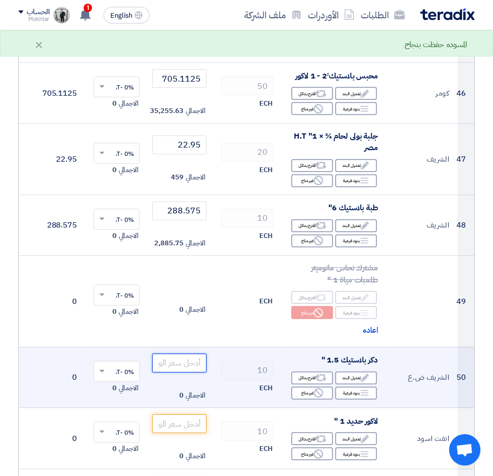
click at [190, 372] on input "number" at bounding box center [179, 362] width 54 height 19
paste input "37.275"
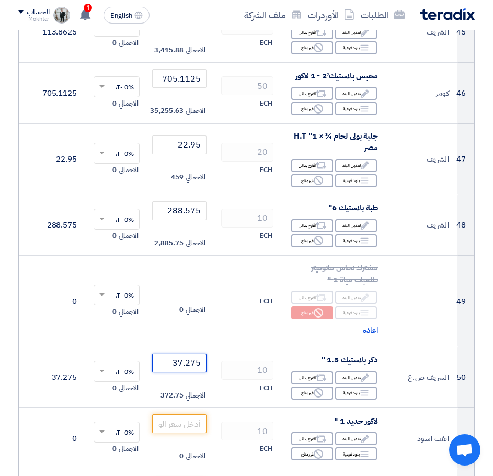
type input "37.275"
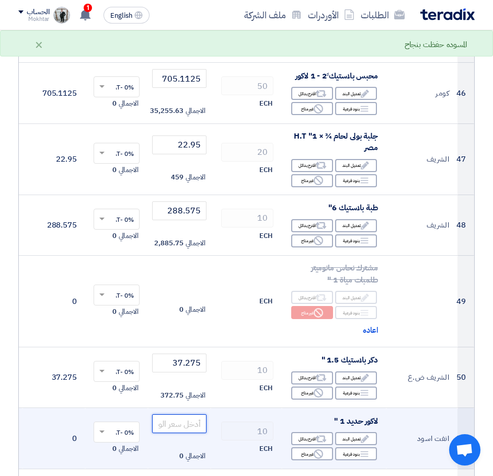
click at [193, 431] on input "number" at bounding box center [179, 423] width 54 height 19
paste input "62.1875"
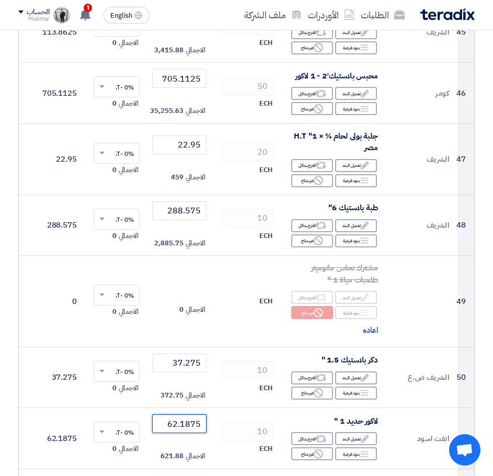
type input "62.1875"
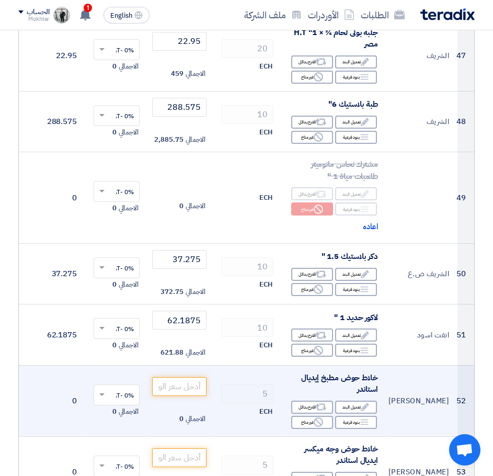
scroll to position [3136, 0]
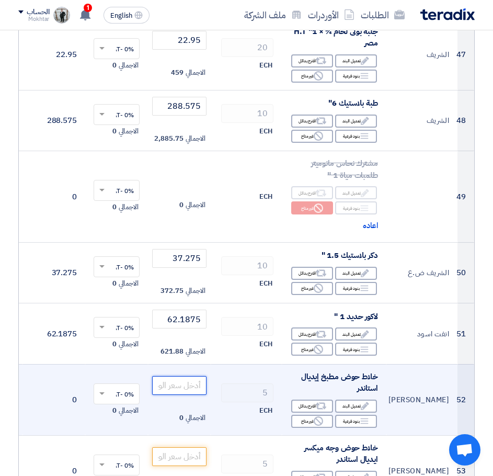
click at [191, 395] on input "number" at bounding box center [179, 385] width 54 height 19
paste input "2600"
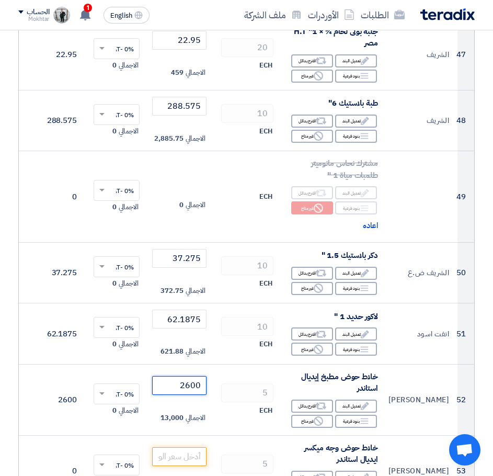
scroll to position [3345, 0]
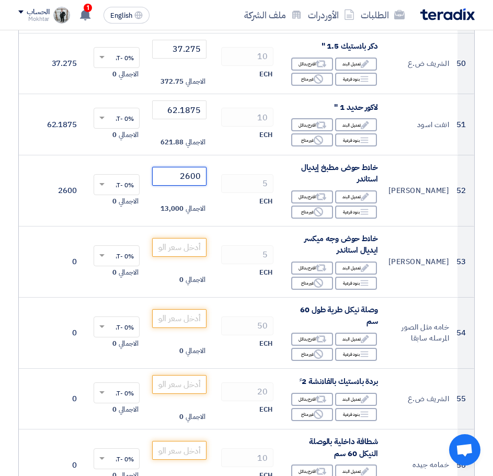
type input "2600"
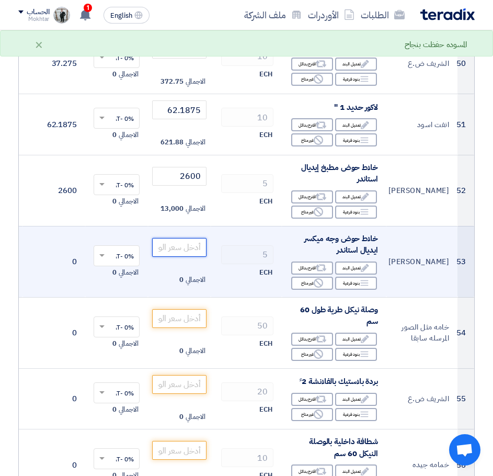
click at [188, 257] on input "number" at bounding box center [179, 247] width 54 height 19
paste input "2237.5"
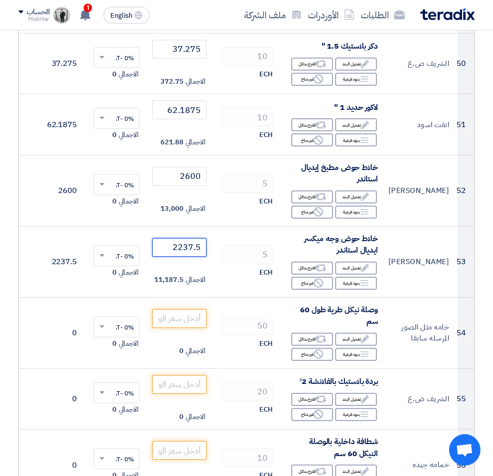
type input "2237.5"
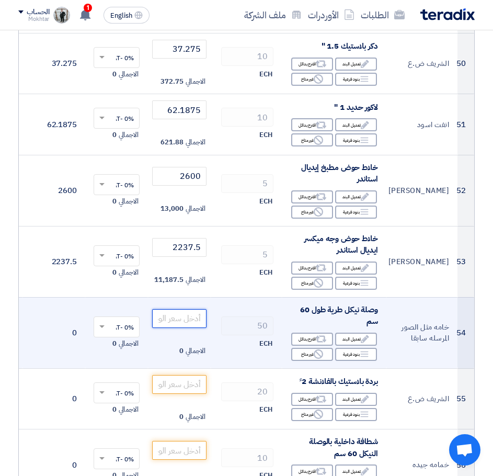
click at [191, 328] on input "number" at bounding box center [179, 318] width 54 height 19
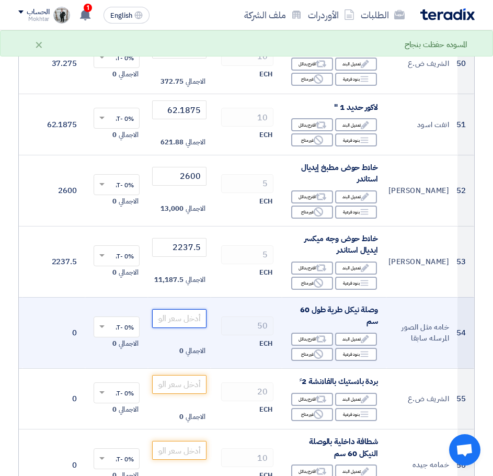
paste input "22.5"
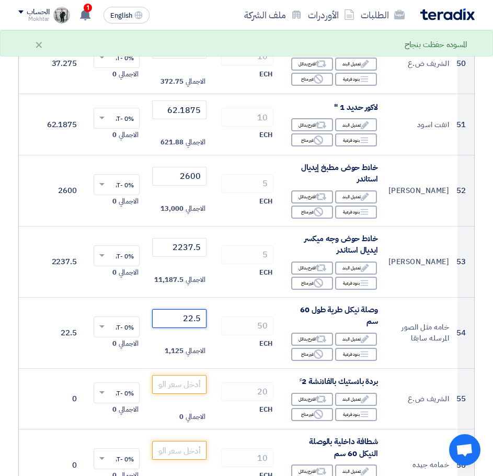
type input "22.5"
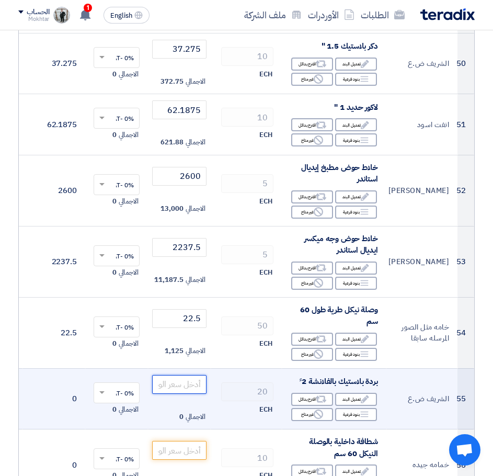
click at [191, 394] on input "number" at bounding box center [179, 384] width 54 height 19
paste input "87.5625"
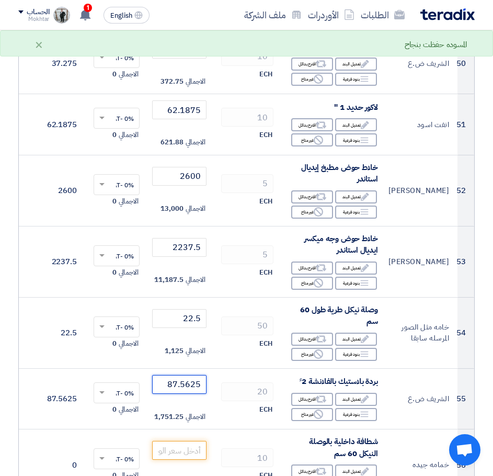
type input "87.5625"
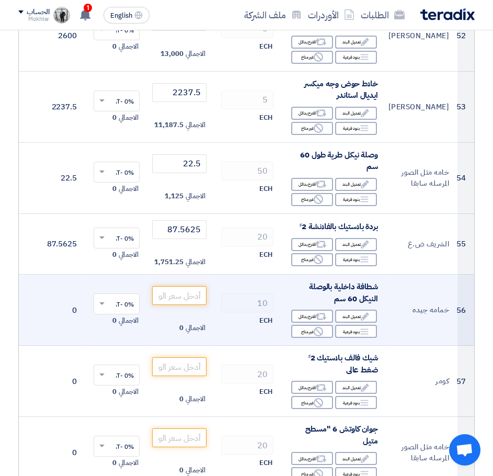
scroll to position [3502, 0]
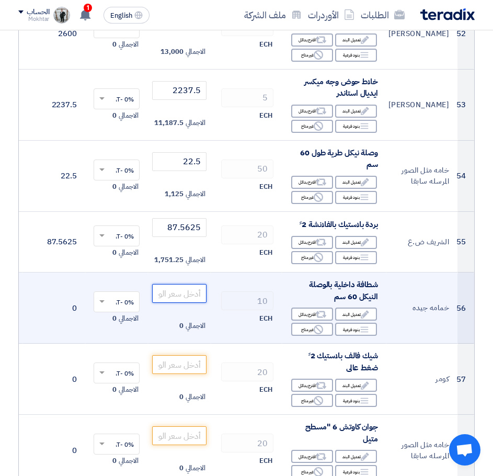
click at [192, 303] on input "number" at bounding box center [179, 293] width 54 height 19
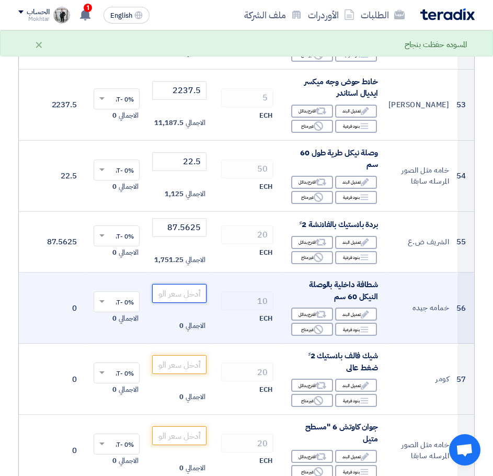
paste input "68.75"
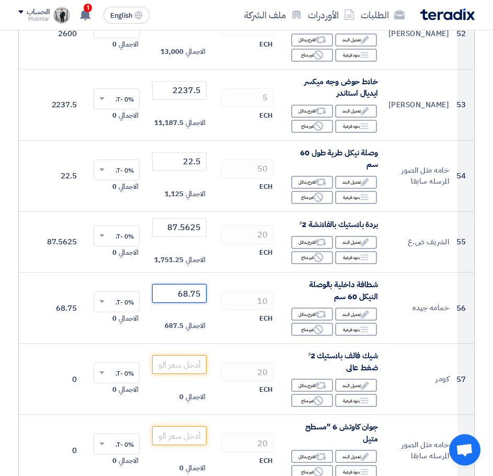
type input "68.75"
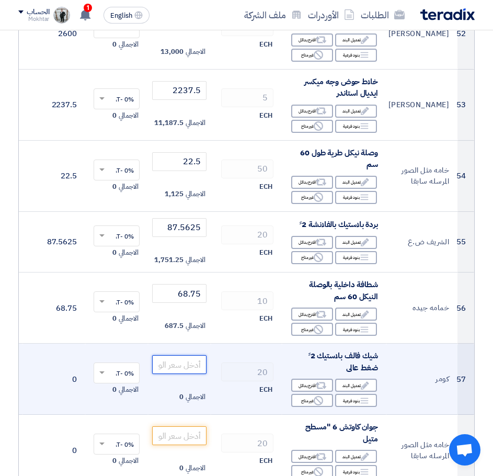
click at [191, 374] on input "number" at bounding box center [179, 364] width 54 height 19
paste input "639.1125"
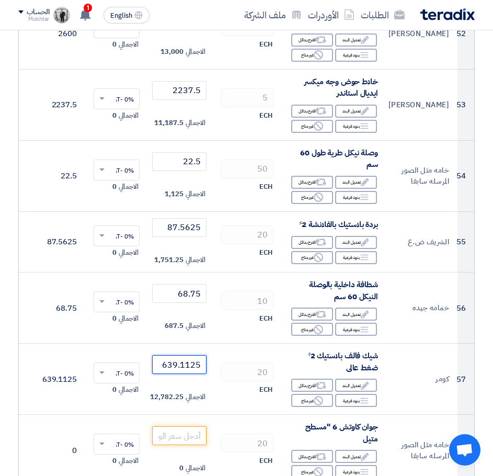
type input "639.1125"
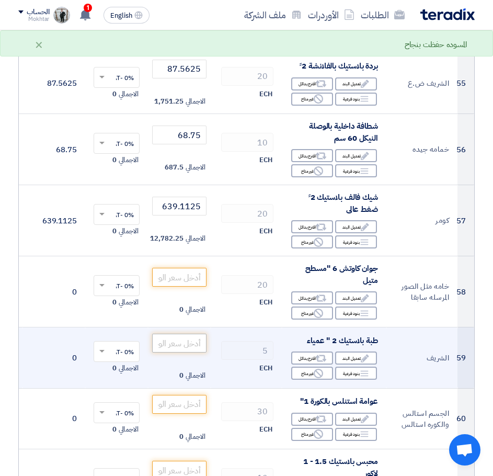
scroll to position [3711, 0]
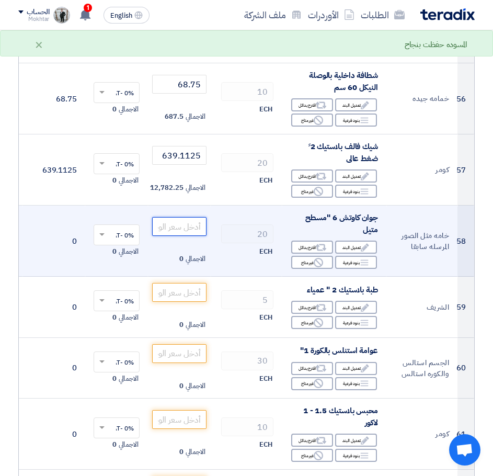
click at [197, 236] on input "number" at bounding box center [179, 226] width 54 height 19
paste input "22.5"
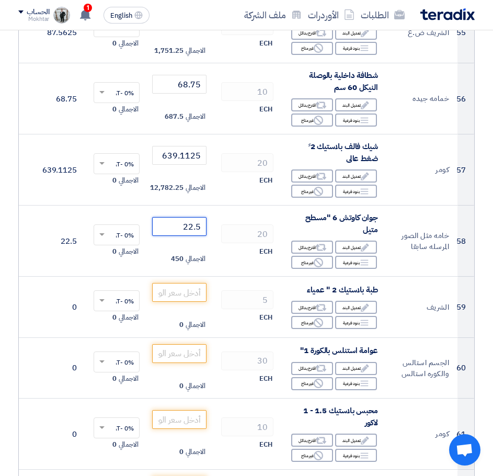
type input "22.5"
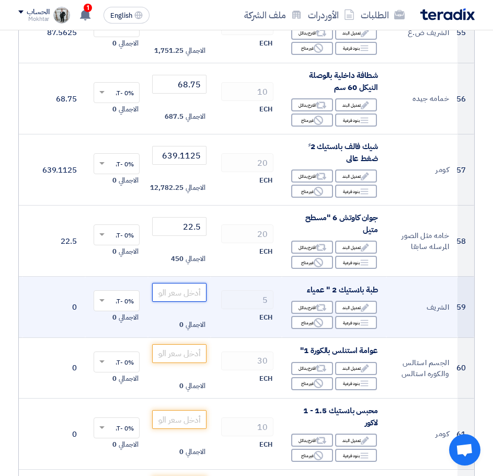
click at [183, 295] on input "number" at bounding box center [179, 292] width 54 height 19
click at [185, 300] on input "number" at bounding box center [179, 292] width 54 height 19
paste input "25.3125"
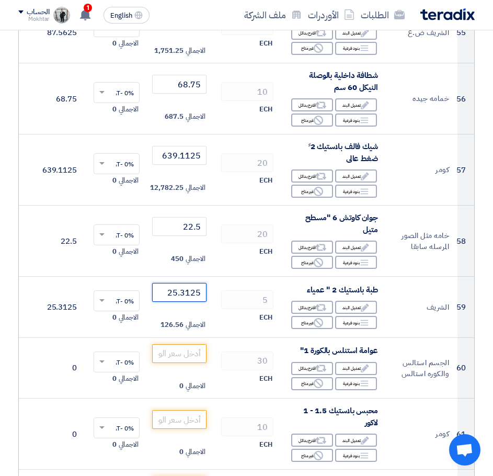
type input "25.3125"
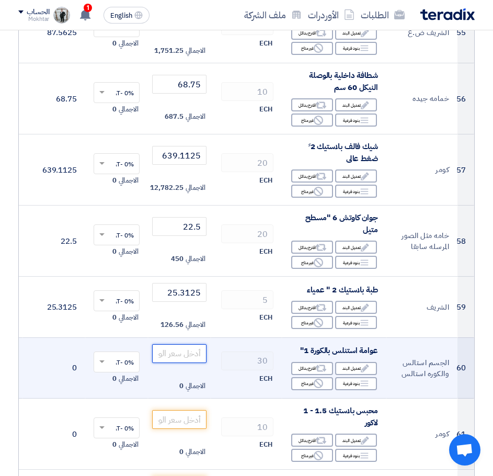
click at [179, 356] on input "number" at bounding box center [179, 353] width 54 height 19
paste input "997.5"
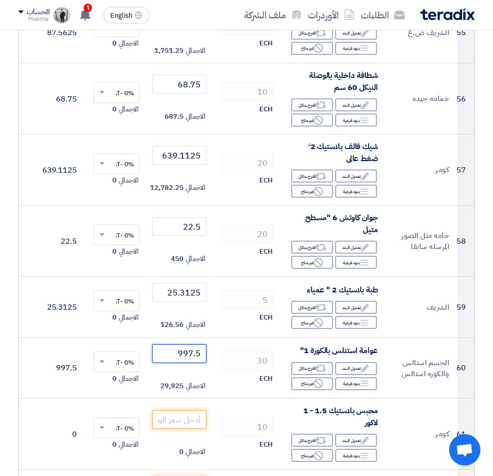
type input "997.5"
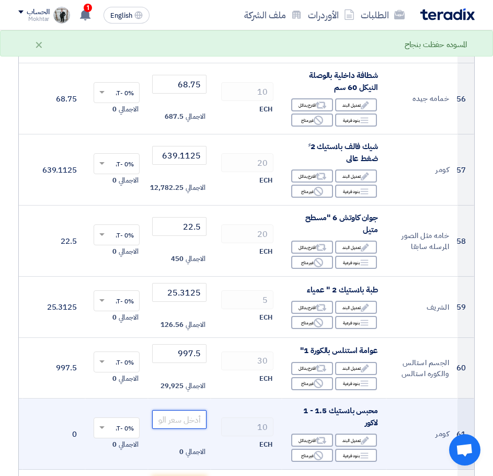
click at [198, 426] on input "number" at bounding box center [179, 419] width 54 height 19
paste input "481.275"
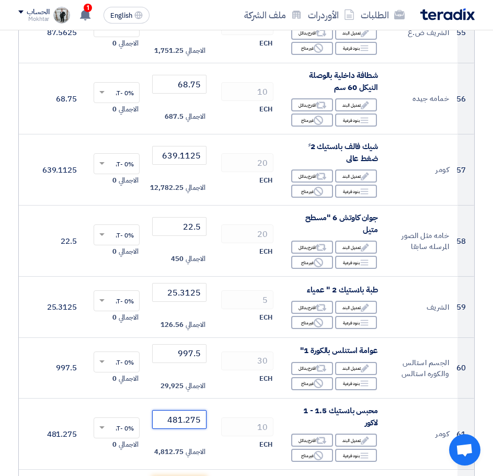
type input "481.275"
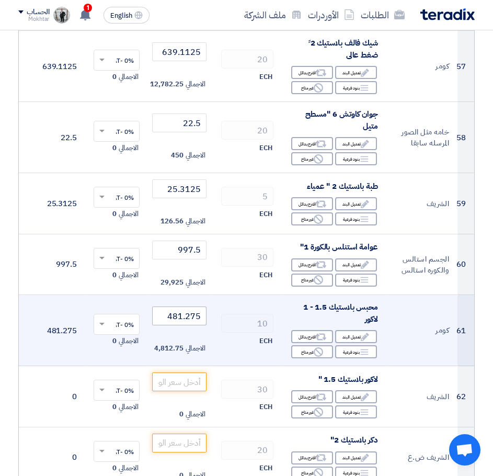
scroll to position [3816, 0]
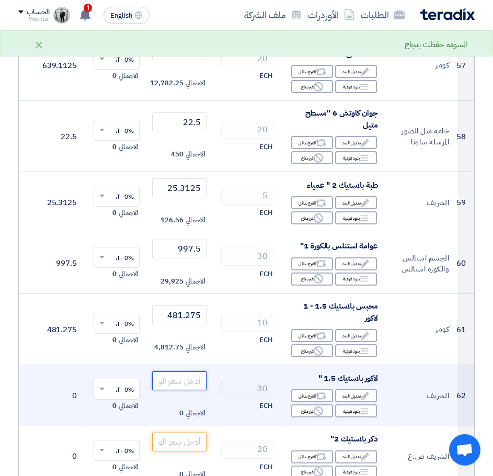
click at [180, 386] on input "number" at bounding box center [179, 380] width 54 height 19
paste input "64.025"
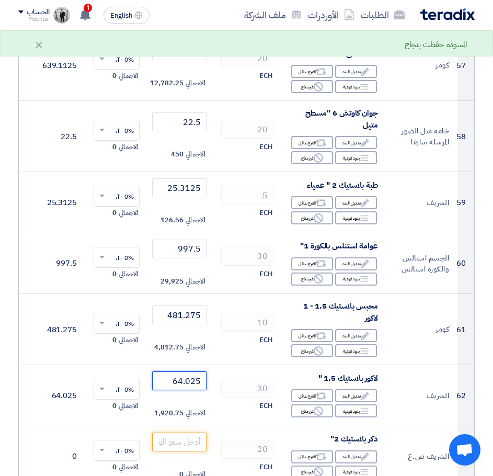
type input "64.025"
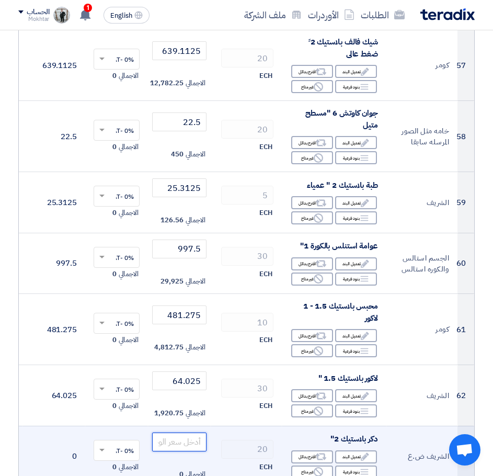
click at [197, 451] on input "number" at bounding box center [179, 441] width 54 height 19
paste input "62.1375"
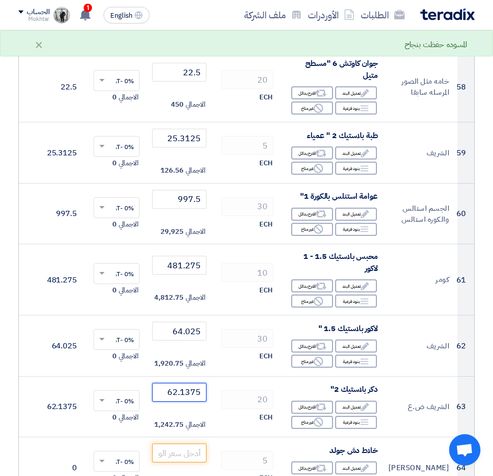
scroll to position [3868, 0]
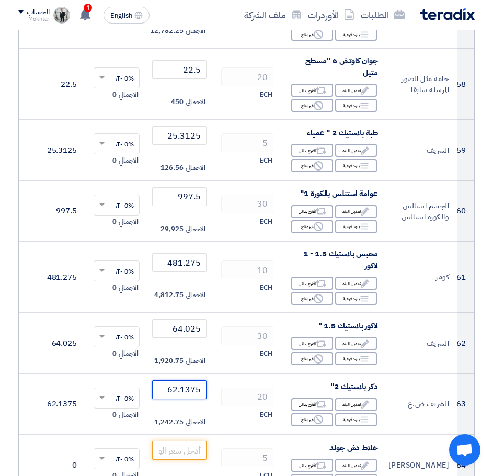
type input "62.1375"
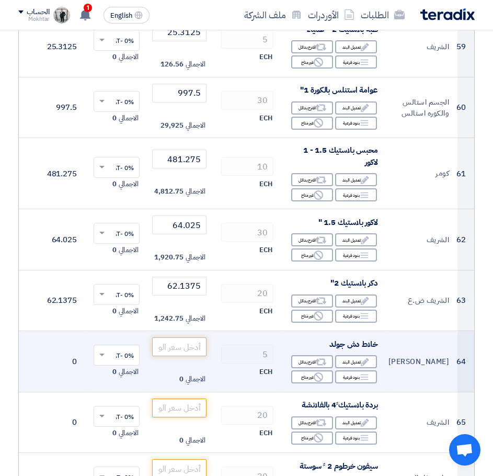
scroll to position [3973, 0]
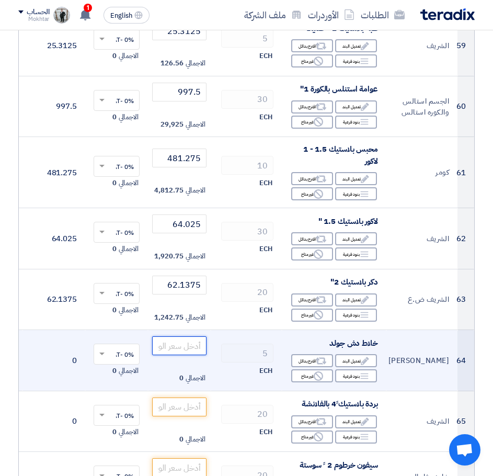
click at [187, 353] on input "number" at bounding box center [179, 345] width 54 height 19
paste input "2422.5"
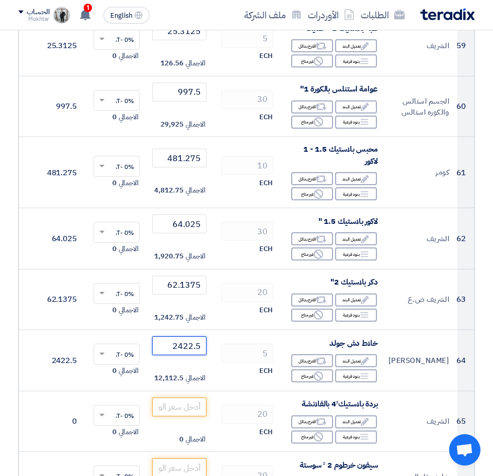
type input "2422.5"
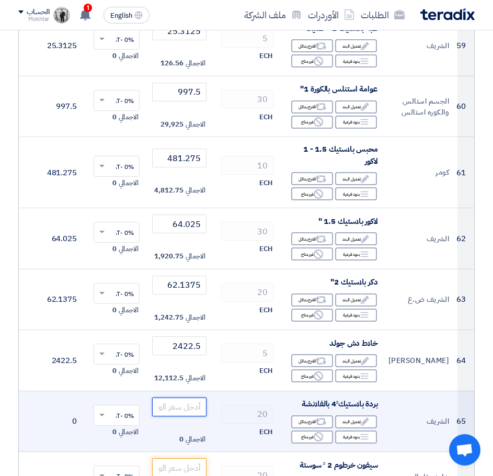
click at [184, 416] on input "number" at bounding box center [179, 406] width 54 height 19
paste input "190.9125"
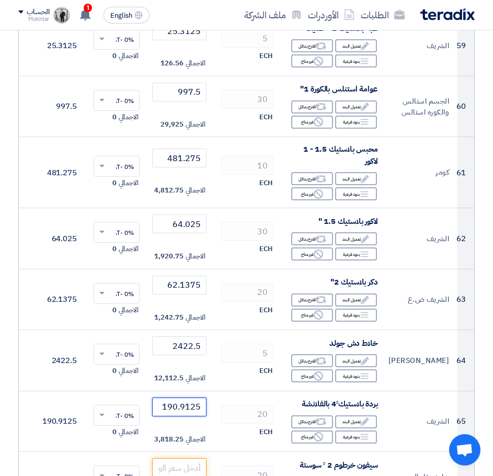
type input "190.9125"
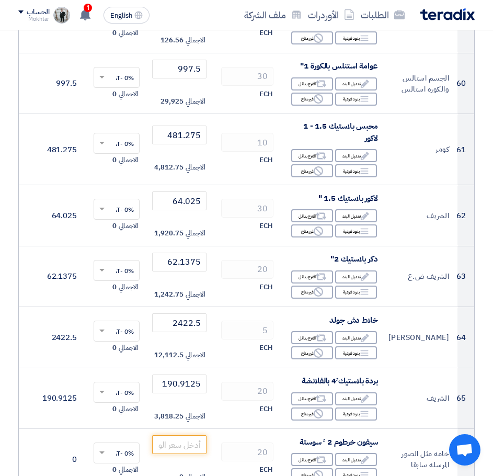
scroll to position [4130, 0]
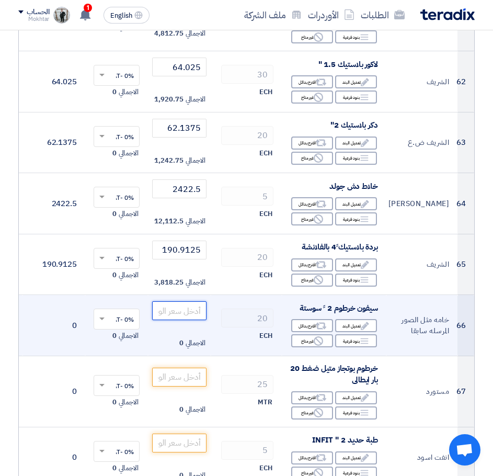
click at [185, 320] on input "number" at bounding box center [179, 310] width 54 height 19
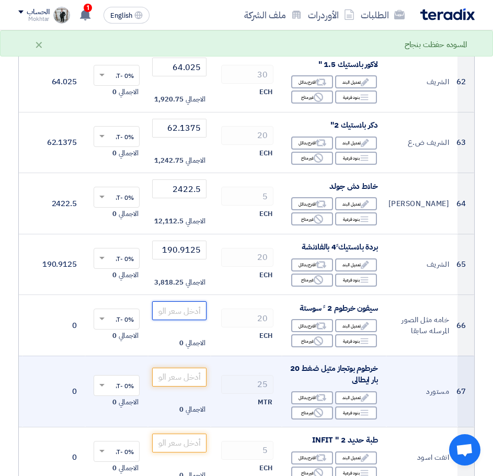
paste input "31.25"
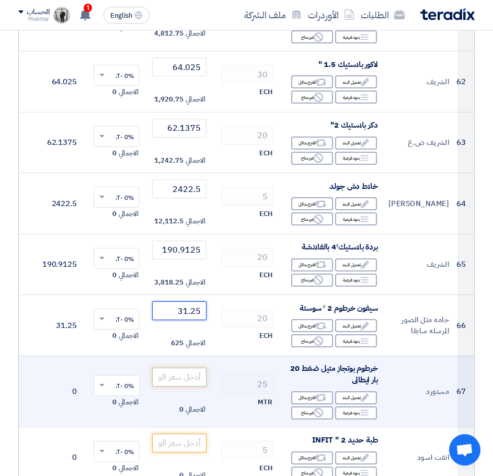
type input "31.25"
click at [165, 381] on input "number" at bounding box center [179, 376] width 54 height 19
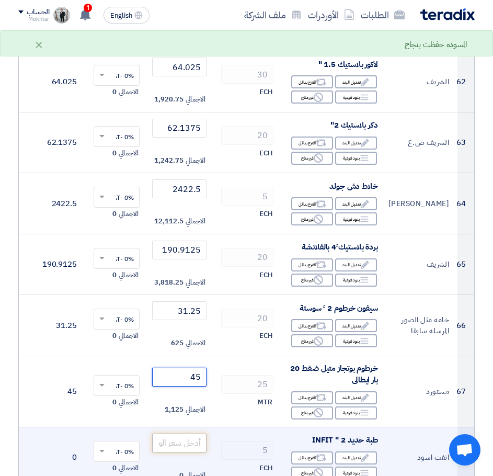
type input "45"
click at [168, 452] on input "number" at bounding box center [179, 442] width 54 height 19
type input "45"
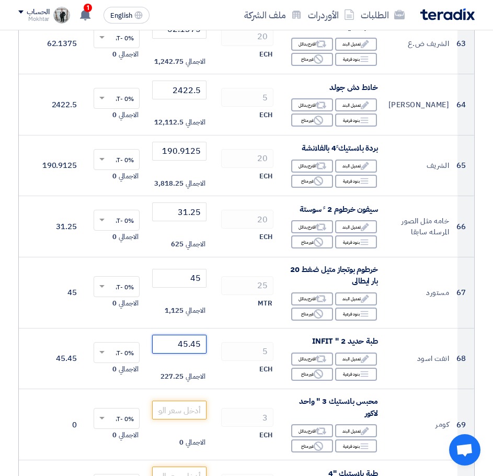
scroll to position [4234, 0]
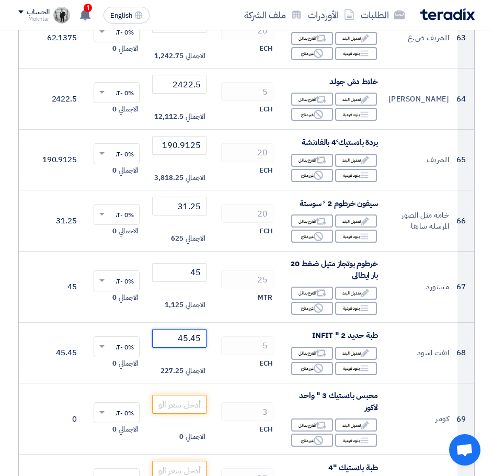
type input "45.45"
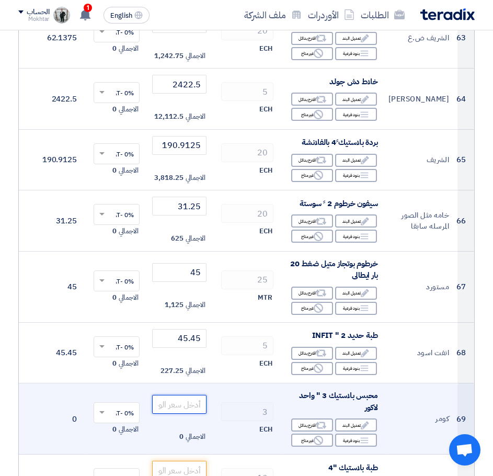
click at [171, 413] on input "number" at bounding box center [179, 404] width 54 height 19
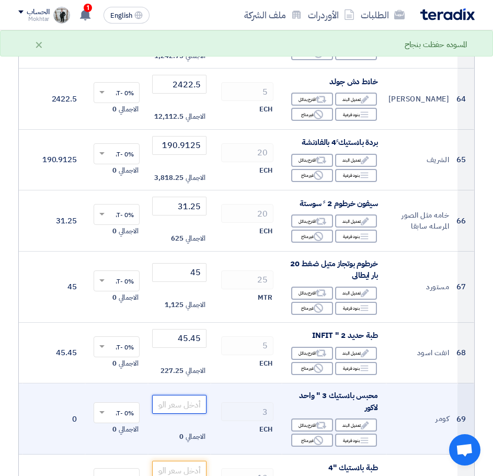
paste input "1520.5875"
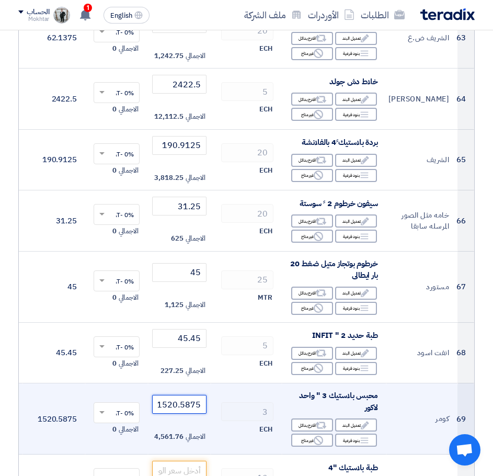
click at [179, 413] on input "1520.5875" at bounding box center [179, 404] width 54 height 19
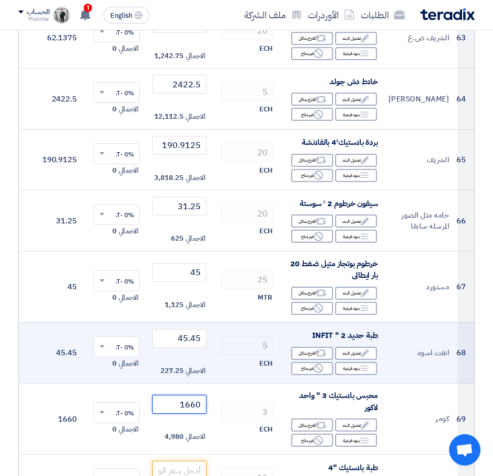
type input "1660"
click at [236, 382] on td "5 ECH" at bounding box center [246, 352] width 71 height 61
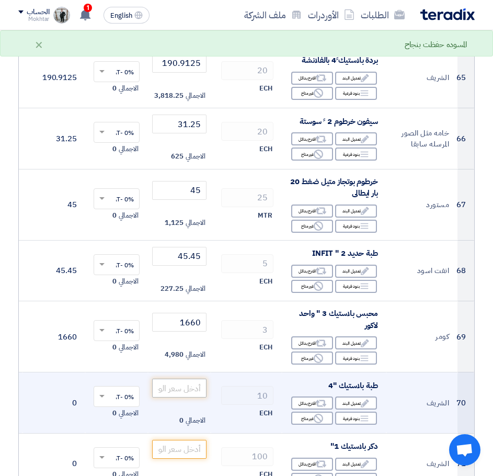
scroll to position [4339, 0]
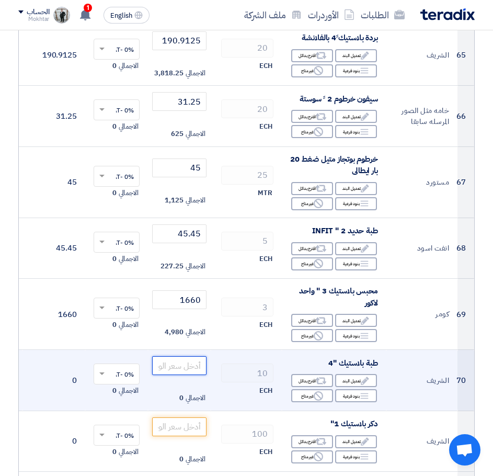
click at [176, 373] on input "number" at bounding box center [179, 365] width 54 height 19
paste input "101.3625"
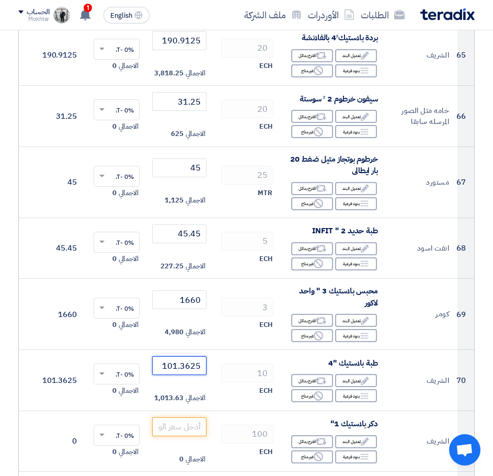
type input "101.3625"
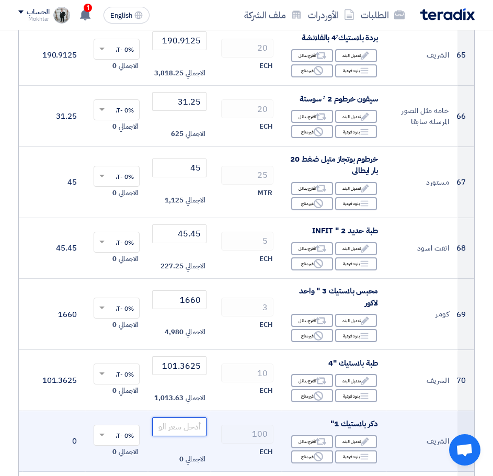
click at [198, 436] on input "number" at bounding box center [179, 426] width 54 height 19
paste input "9.6625"
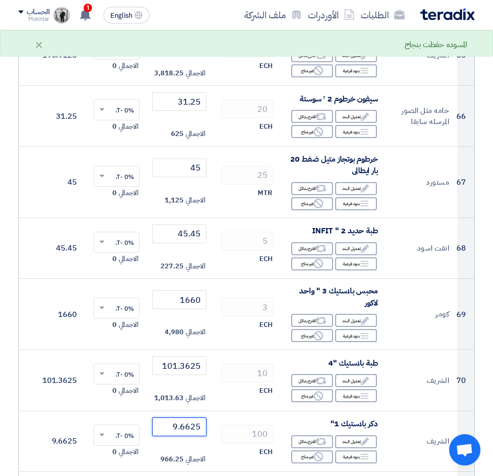
type input "9.6625"
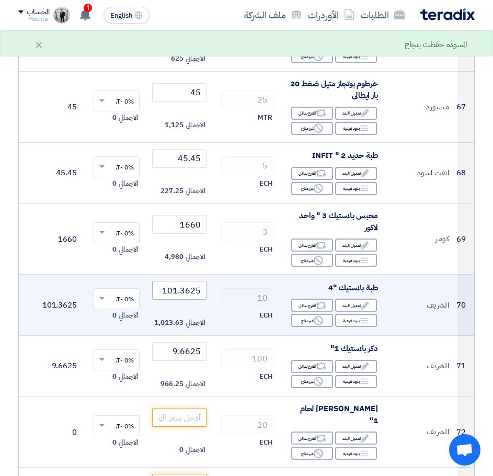
scroll to position [4443, 0]
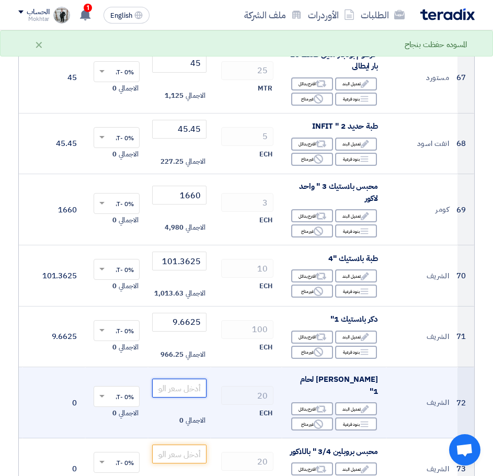
click at [201, 393] on input "number" at bounding box center [179, 387] width 54 height 19
paste input "330"
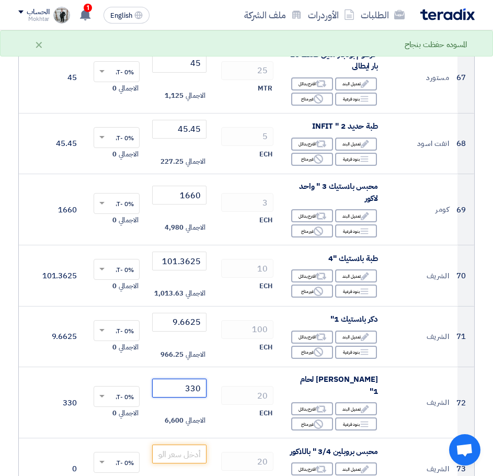
type input "330"
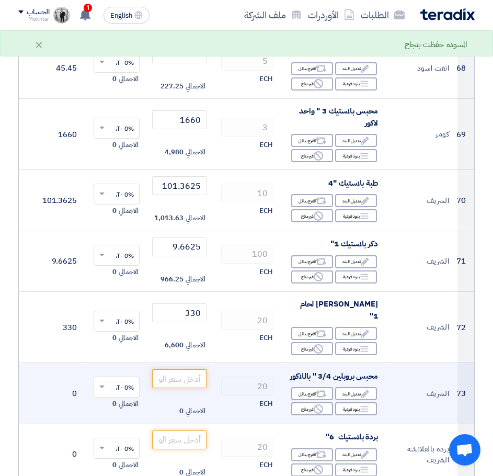
scroll to position [4548, 0]
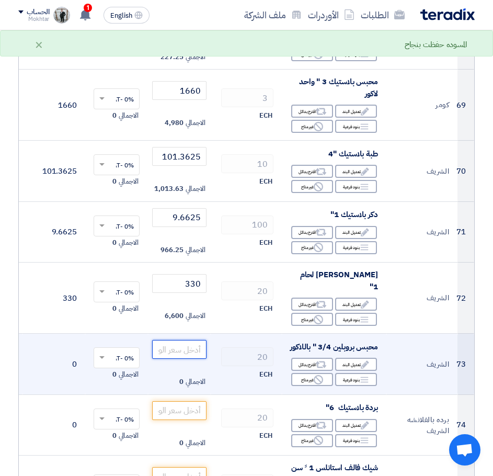
click at [197, 351] on input "number" at bounding box center [179, 349] width 54 height 19
paste input "482.8875"
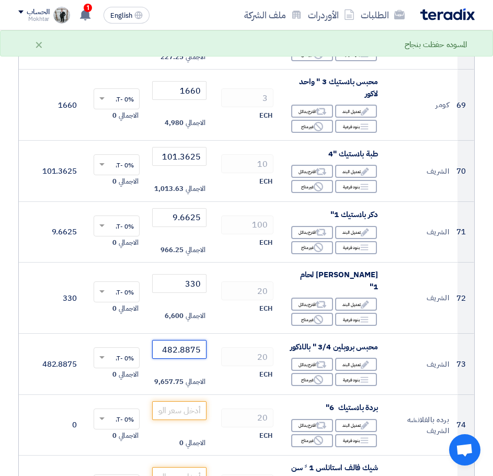
type input "482.8875"
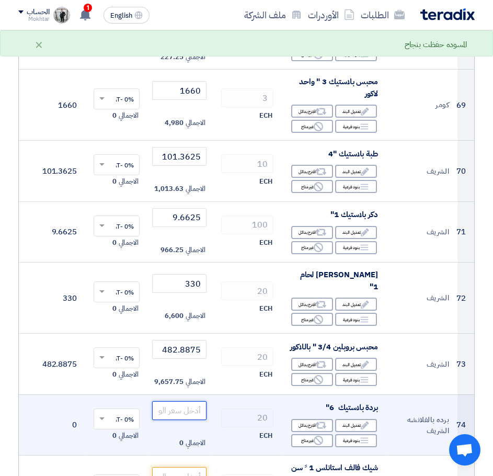
click at [179, 420] on input "number" at bounding box center [179, 410] width 54 height 19
paste input "398.0125"
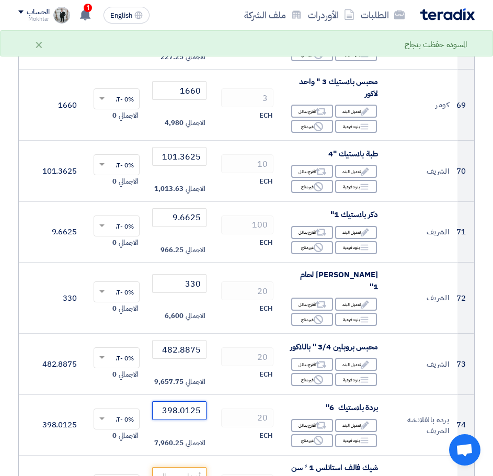
type input "398.0125"
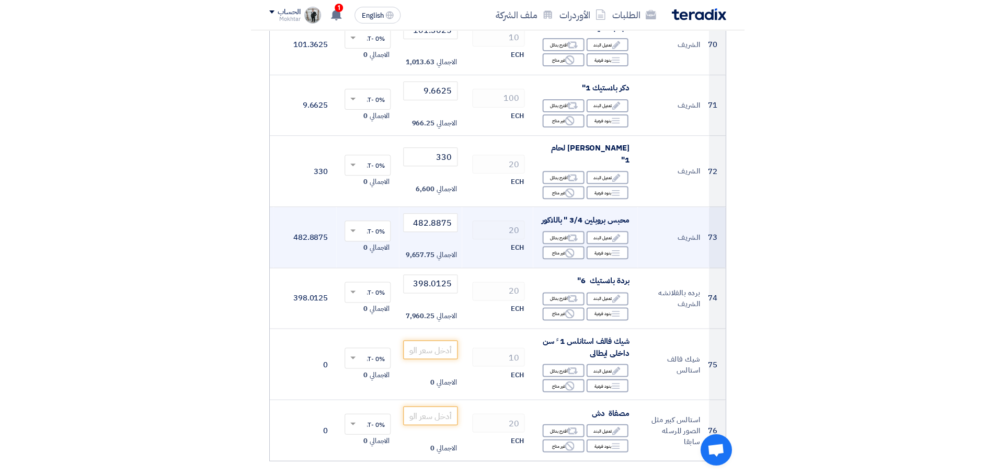
scroll to position [4705, 0]
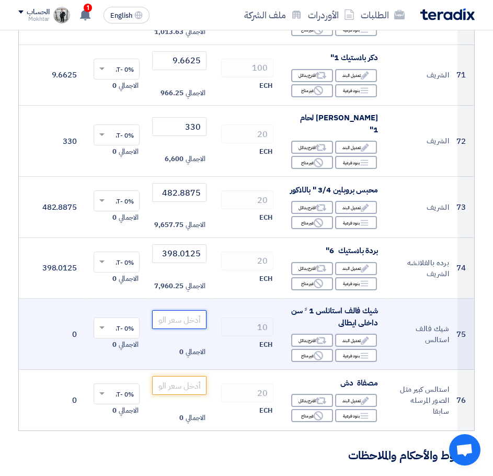
click at [187, 328] on input "number" at bounding box center [179, 319] width 54 height 19
paste input "641.25"
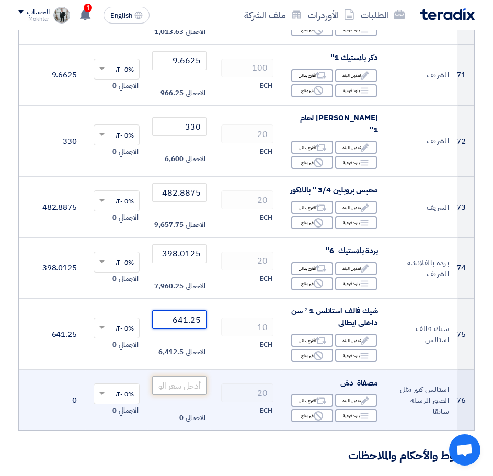
type input "641.25"
click at [171, 394] on input "number" at bounding box center [179, 385] width 54 height 19
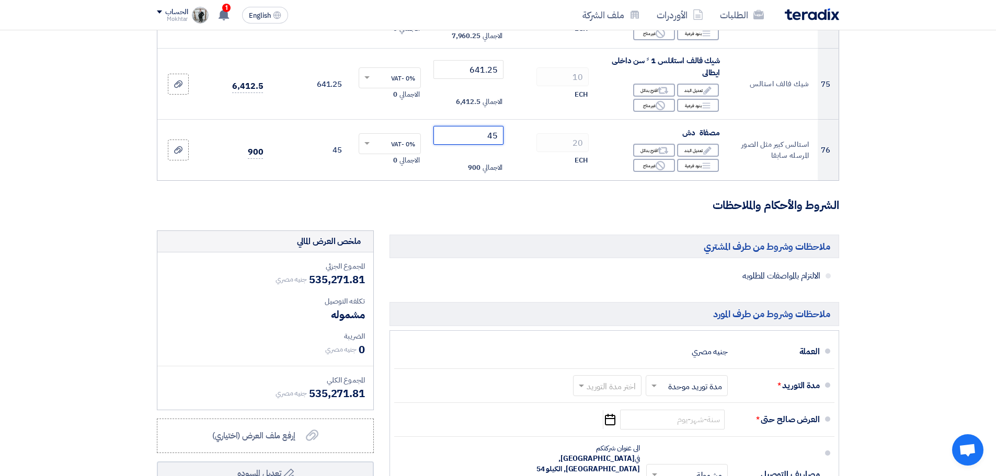
type input "45"
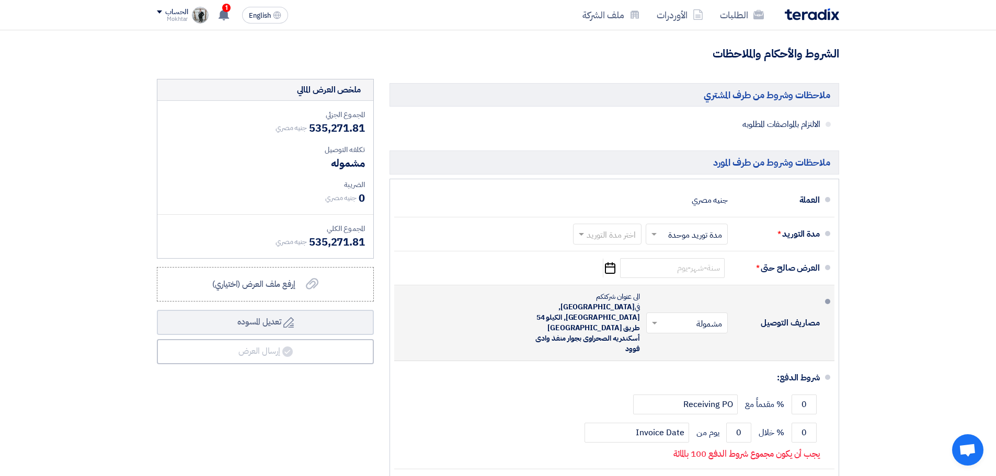
scroll to position [4914, 0]
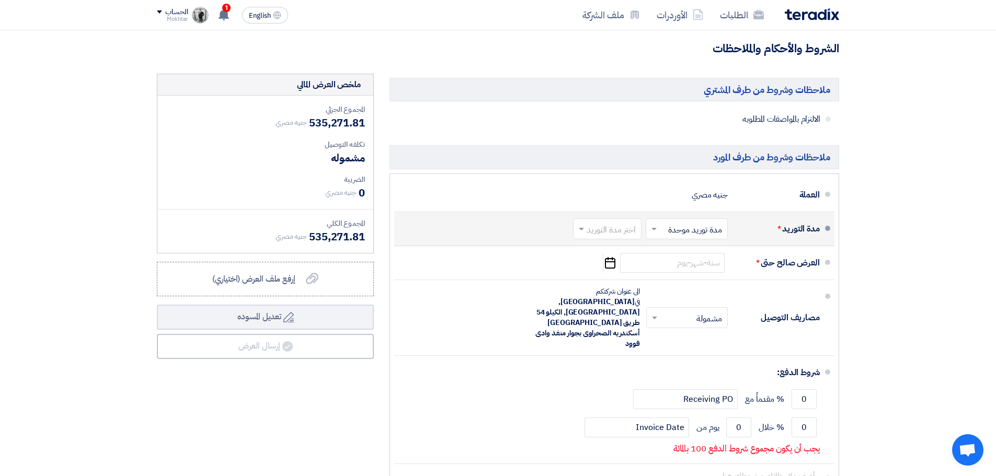
click at [658, 231] on span at bounding box center [652, 229] width 13 height 10
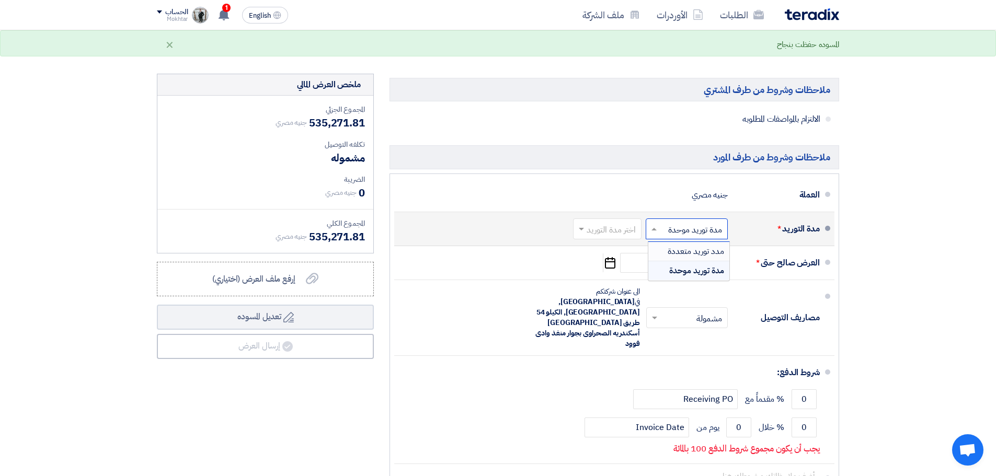
click at [570, 234] on div "مدة التوريد * اختر مدة التوريد × مدة توريد موحدة × مدد توريد متعددة مدة توريد م…" at bounding box center [611, 228] width 417 height 25
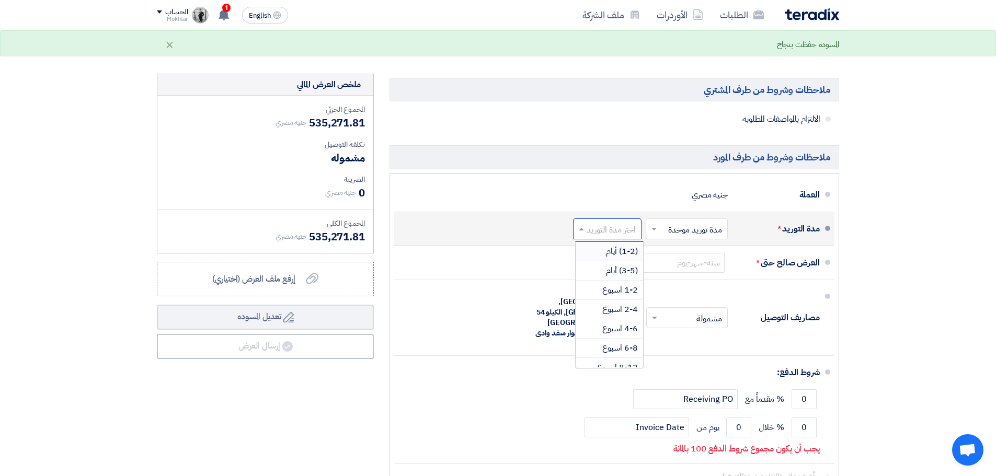
click at [579, 232] on span at bounding box center [579, 229] width 13 height 10
click at [605, 268] on div "(3-5) أيام" at bounding box center [609, 270] width 67 height 19
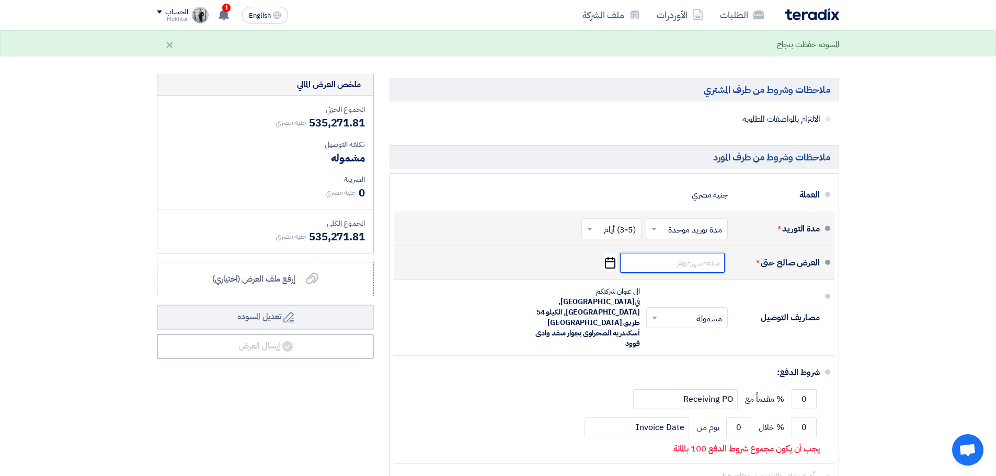
click at [654, 268] on input at bounding box center [672, 263] width 105 height 20
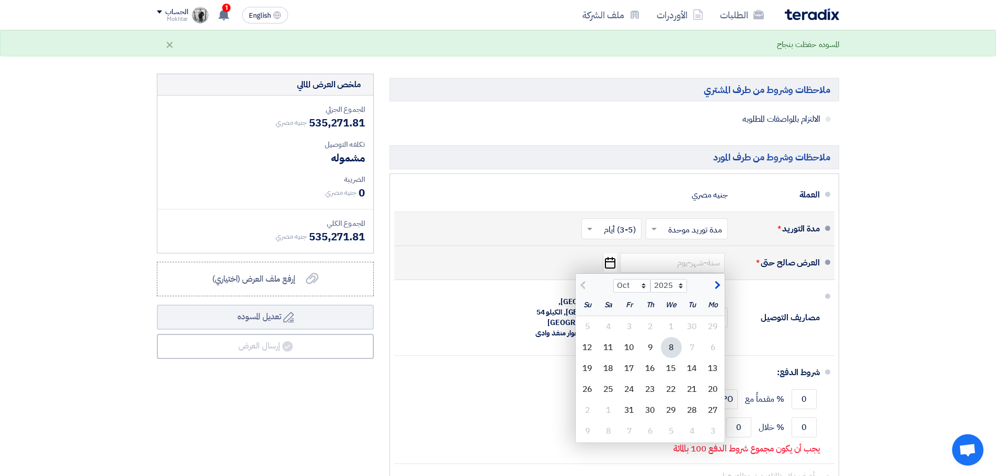
click at [617, 263] on div "العرض صالح حتى * Oct Nov Dec 2025 2026 2027 2028 2029 2030 2031 2032 2033 2034 …" at bounding box center [611, 262] width 417 height 25
click at [612, 264] on icon "Pick a date" at bounding box center [610, 263] width 14 height 19
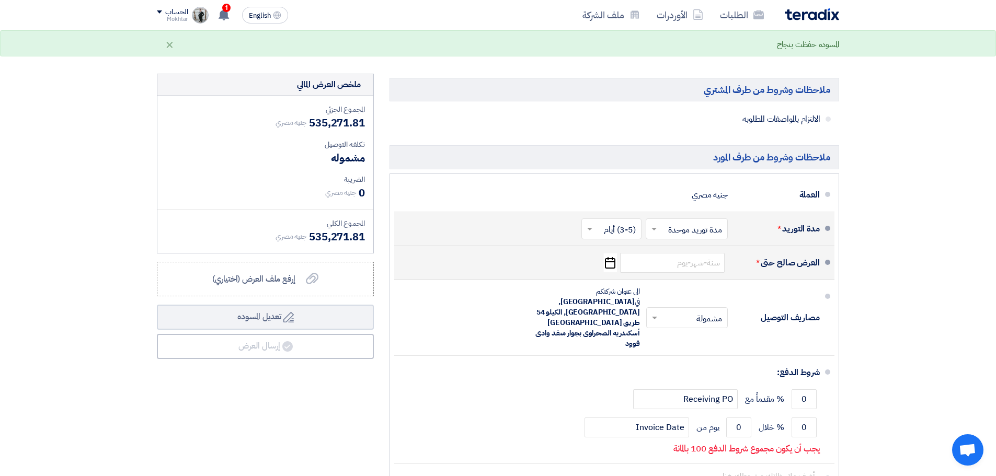
click at [612, 264] on icon "Pick a date" at bounding box center [610, 263] width 14 height 19
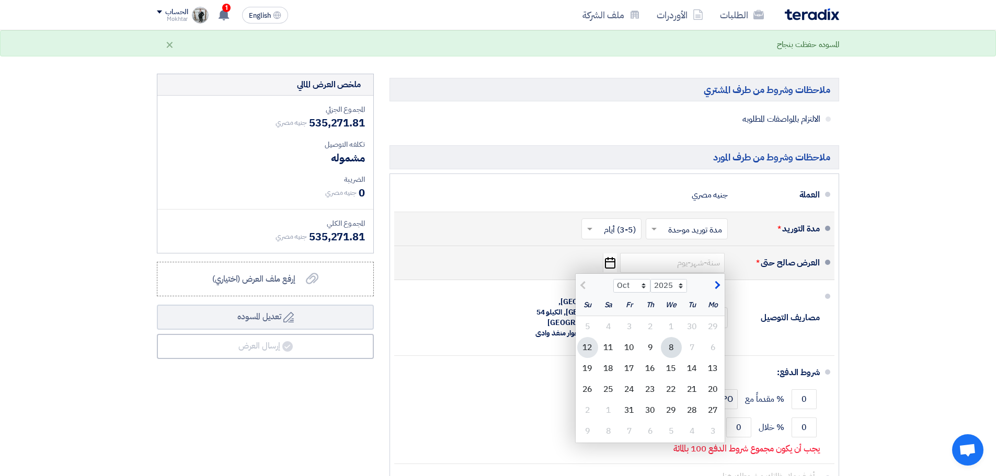
click at [590, 355] on div "12" at bounding box center [587, 347] width 21 height 21
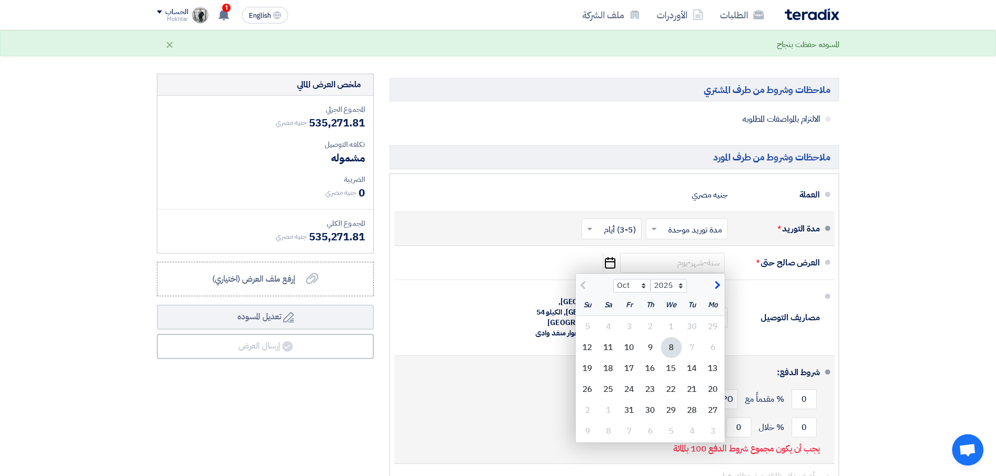
type input "10/12/2025"
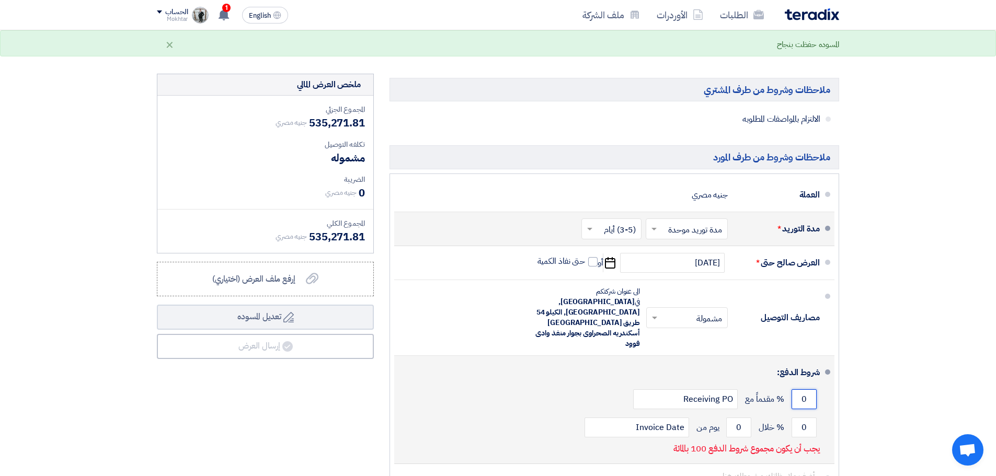
drag, startPoint x: 803, startPoint y: 369, endPoint x: 810, endPoint y: 367, distance: 7.6
click at [810, 389] on input "0" at bounding box center [803, 399] width 25 height 20
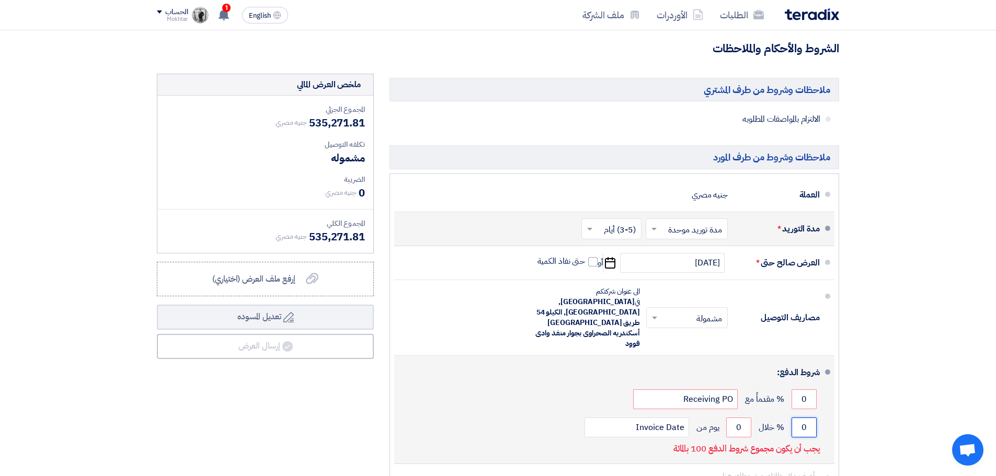
drag, startPoint x: 796, startPoint y: 404, endPoint x: 810, endPoint y: 403, distance: 14.1
click at [810, 418] on input "0" at bounding box center [803, 428] width 25 height 20
type input "100"
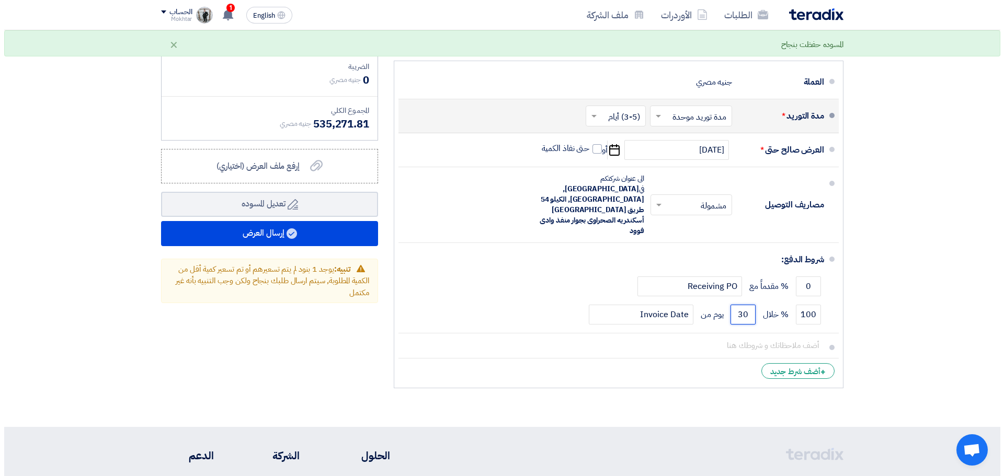
scroll to position [5018, 0]
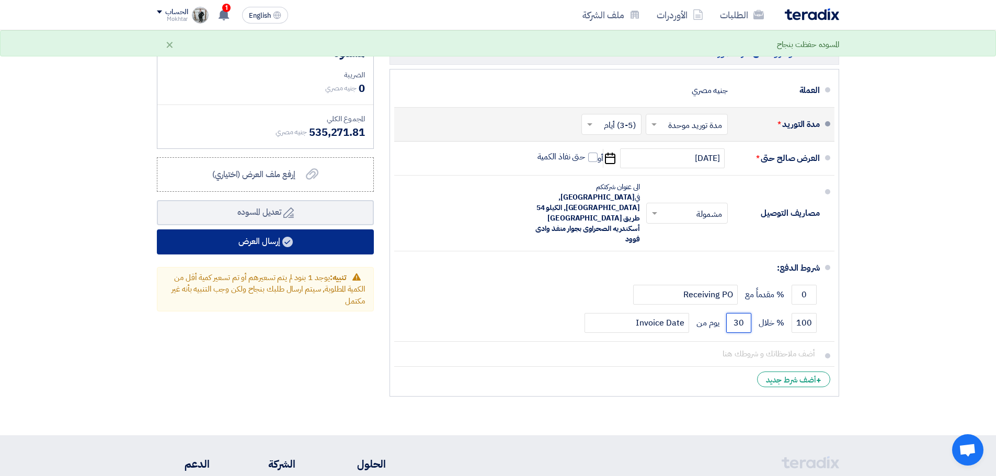
type input "30"
click at [295, 251] on button "إرسال العرض" at bounding box center [265, 241] width 217 height 25
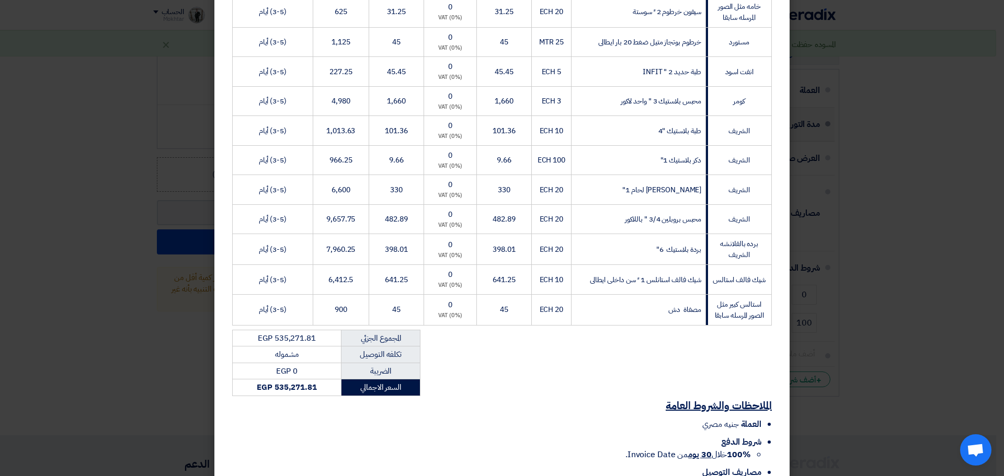
scroll to position [2411, 0]
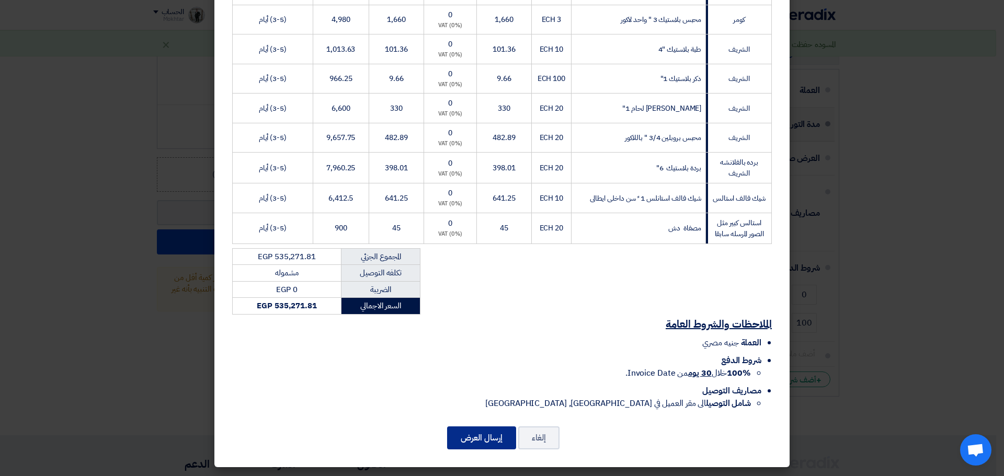
click at [487, 435] on button "إرسال العرض" at bounding box center [481, 438] width 69 height 23
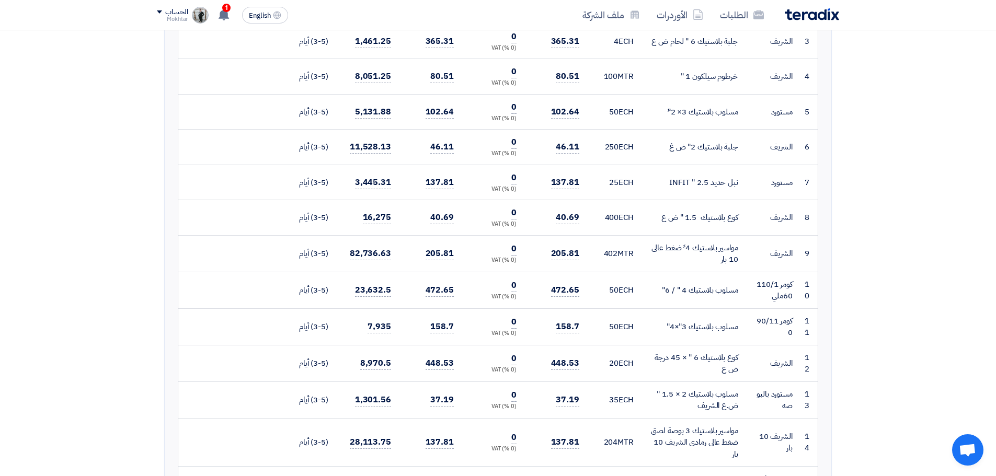
scroll to position [680, 0]
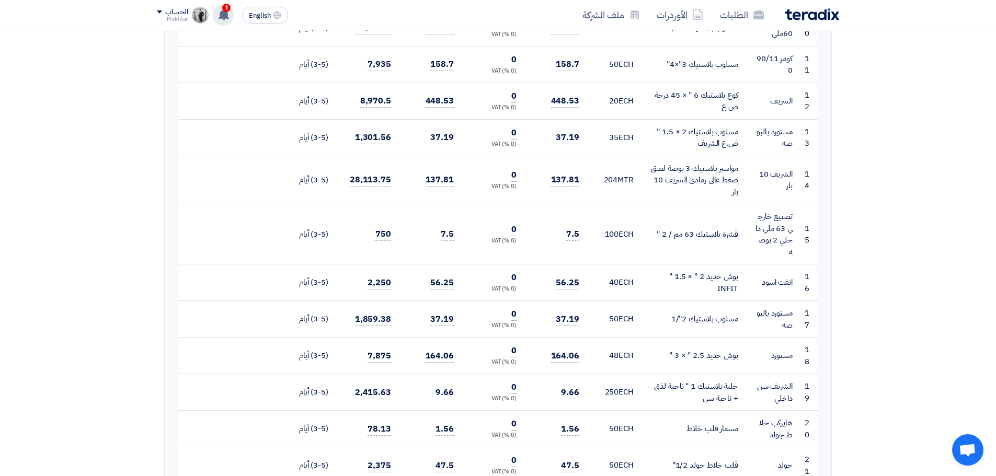
click at [219, 16] on icon at bounding box center [224, 15] width 12 height 12
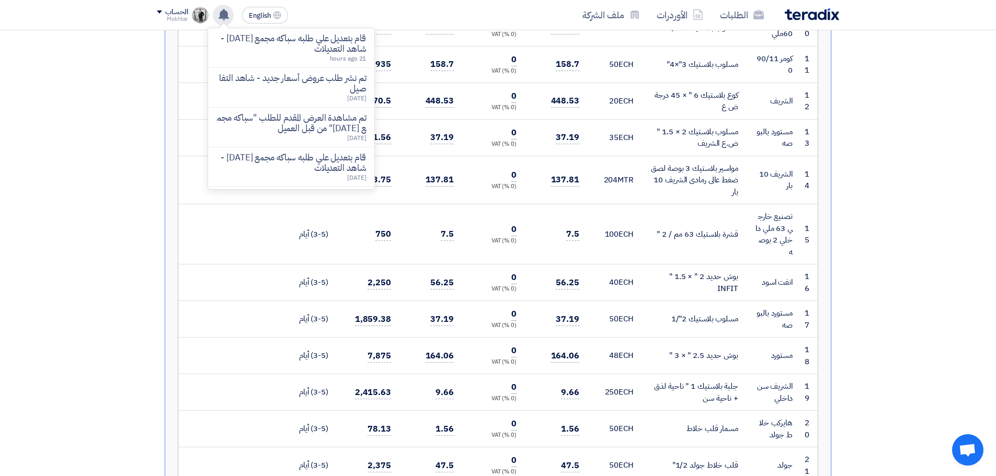
click at [219, 16] on icon at bounding box center [224, 15] width 12 height 12
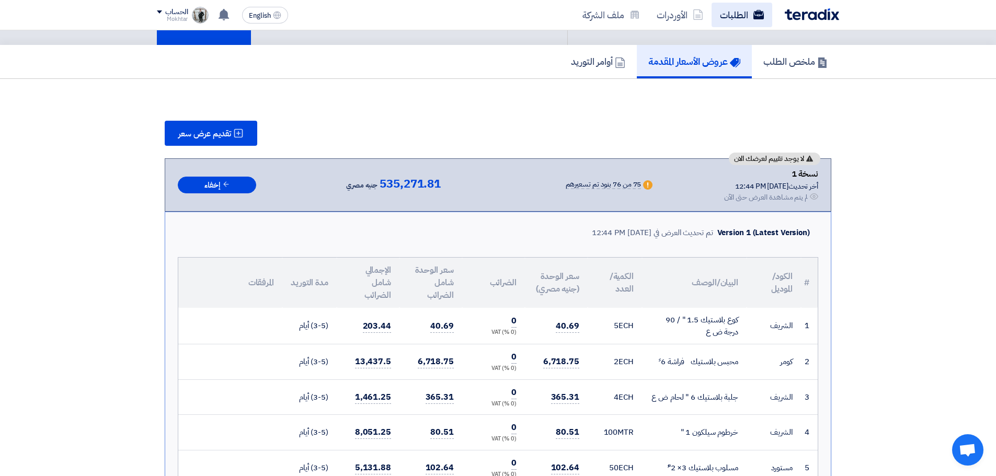
scroll to position [52, 0]
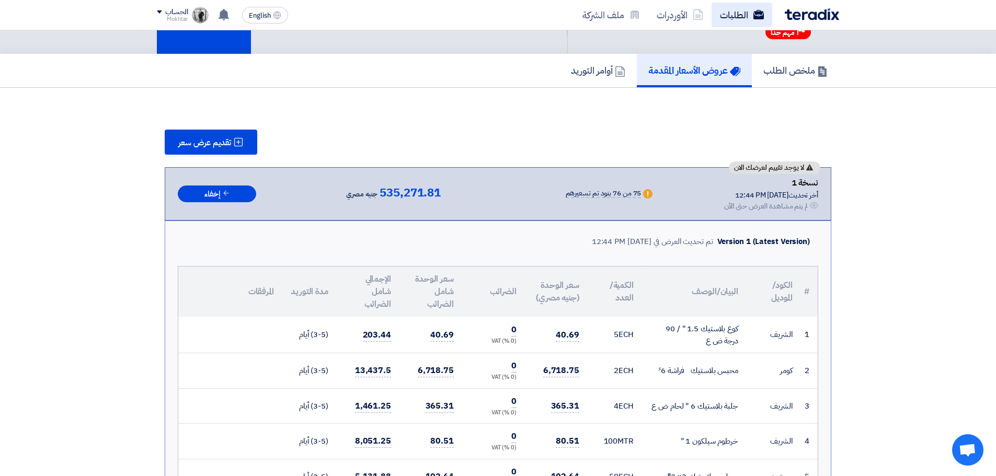
click at [726, 13] on link "الطلبات" at bounding box center [741, 15] width 61 height 25
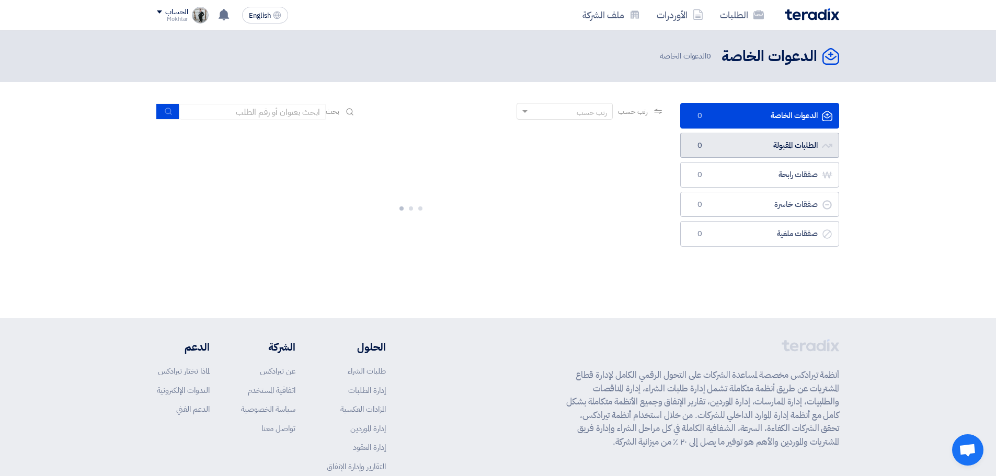
click at [780, 144] on link "الطلبات المقبولة الطلبات المقبولة 0" at bounding box center [759, 146] width 159 height 26
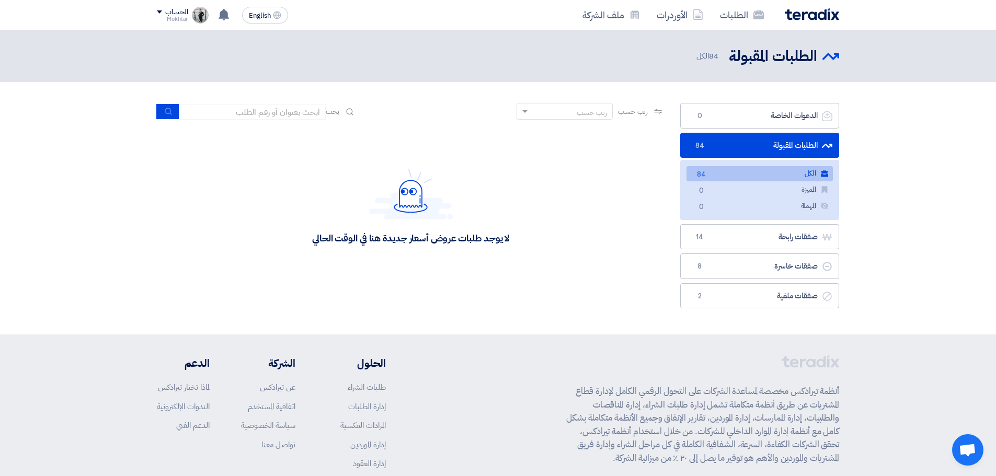
click at [798, 175] on link "الكل الكل 84" at bounding box center [759, 173] width 146 height 15
